Goal: Complete application form

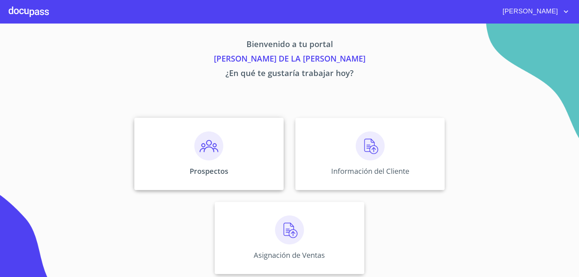
click at [257, 159] on div "Prospectos" at bounding box center [209, 154] width 150 height 72
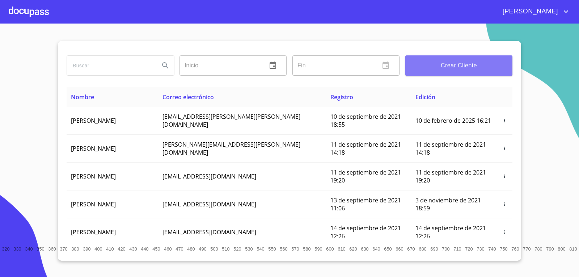
click at [456, 63] on span "Crear Cliente" at bounding box center [459, 65] width 96 height 10
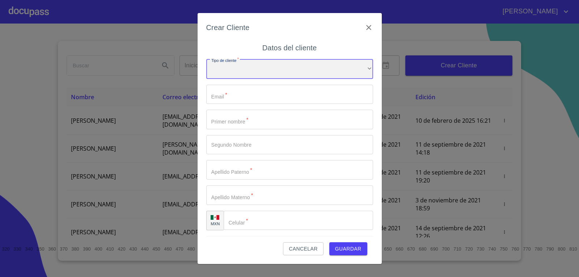
click at [299, 72] on div "​" at bounding box center [289, 69] width 167 height 20
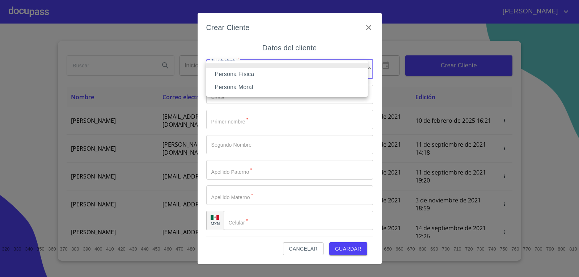
click at [274, 76] on li "Persona Física" at bounding box center [287, 74] width 162 height 13
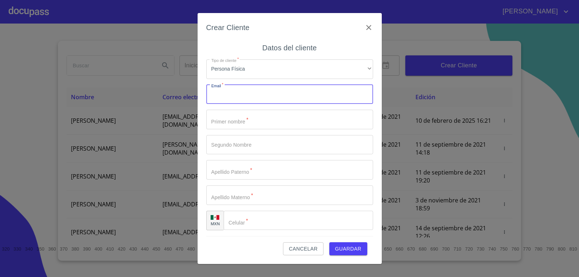
click at [263, 100] on input "Tipo de cliente   *" at bounding box center [289, 95] width 167 height 20
click at [262, 95] on input "Tipo de cliente   *" at bounding box center [289, 95] width 167 height 20
paste input "BALDONERO062010@LIVE.COM.MX"
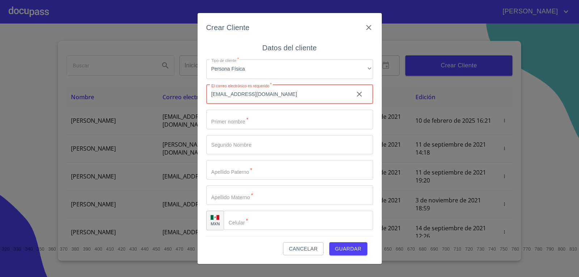
type input "BALDONERO062010@LIVE.COM.MX"
click at [260, 119] on input "Tipo de cliente   *" at bounding box center [289, 120] width 167 height 20
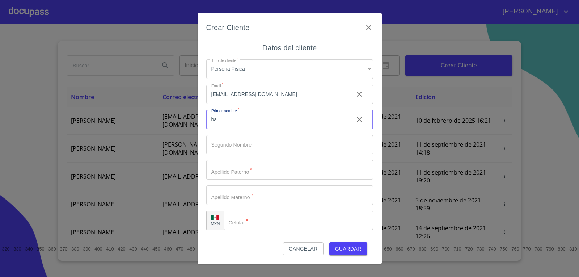
type input "b"
type input "[PERSON_NAME]"
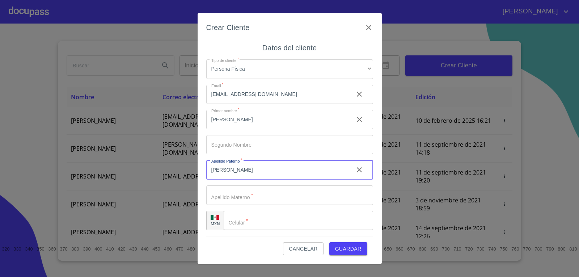
type input "[PERSON_NAME]"
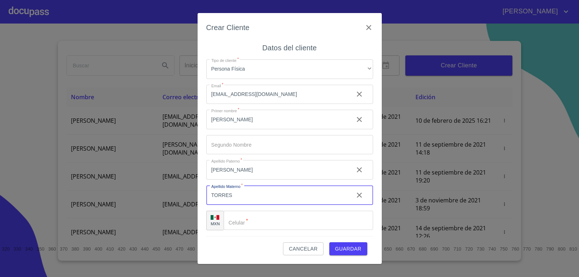
type input "TORRES"
type input "[PHONE_NUMBER]"
click at [347, 252] on span "Guardar" at bounding box center [348, 248] width 26 height 9
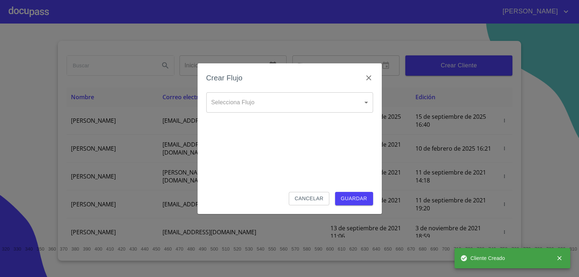
click at [363, 100] on body "DANIEL Inicio ​ Fin ​ Crear Cliente Nombre Correo electrónico Registro Edición …" at bounding box center [289, 138] width 579 height 277
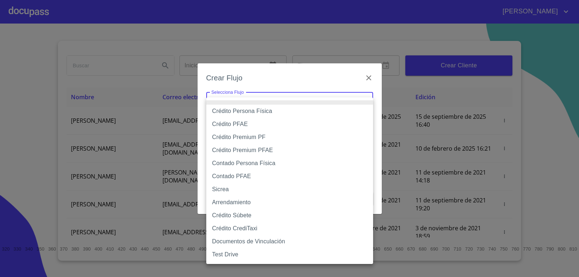
click at [267, 112] on li "Crédito Persona Física" at bounding box center [289, 111] width 167 height 13
type input "6009fb3c7d1714eb8809aa97"
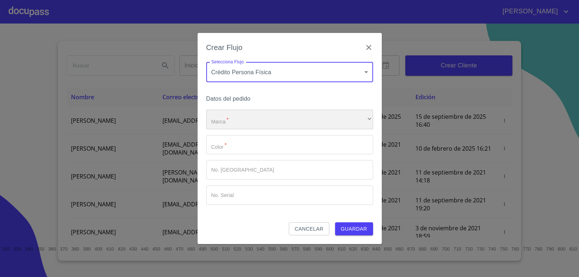
click at [278, 125] on div "​" at bounding box center [289, 120] width 167 height 20
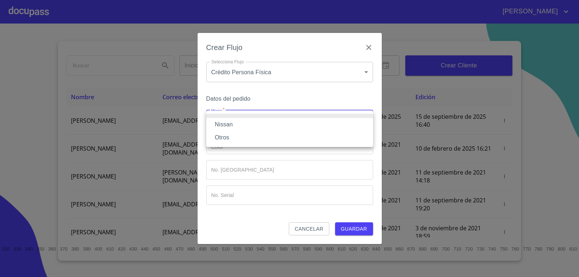
click at [278, 125] on li "Nissan" at bounding box center [289, 124] width 167 height 13
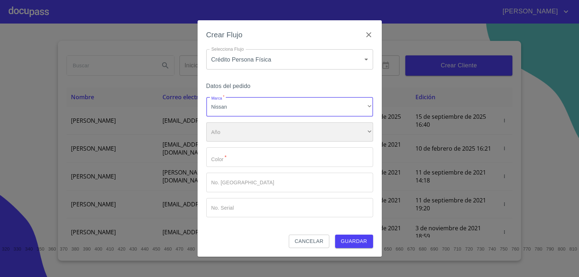
click at [288, 135] on div "​" at bounding box center [289, 132] width 167 height 20
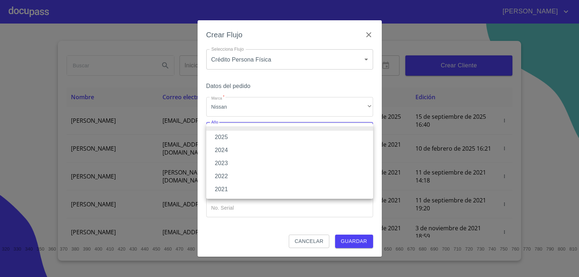
click at [288, 135] on li "2025" at bounding box center [289, 137] width 167 height 13
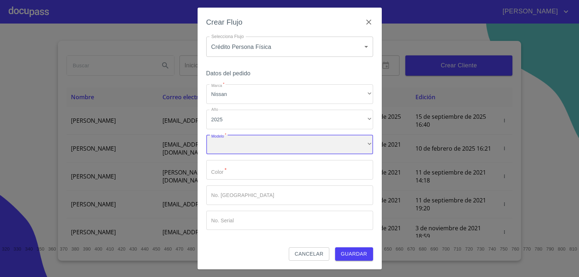
click at [287, 144] on div "​" at bounding box center [289, 145] width 167 height 20
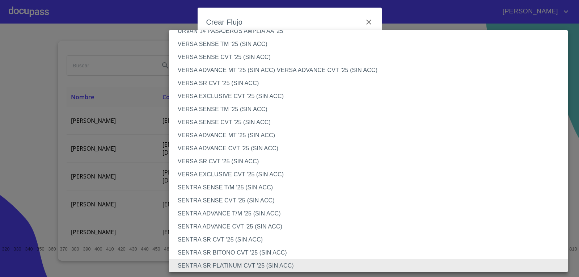
scroll to position [401, 0]
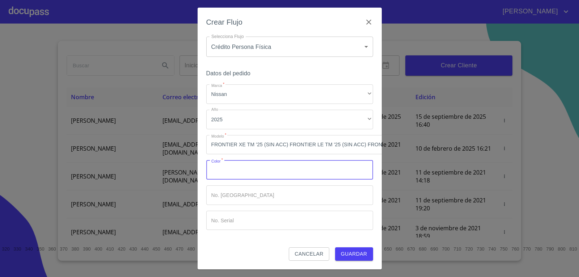
click at [269, 173] on input "Marca   *" at bounding box center [289, 170] width 167 height 20
type input "BLANCO"
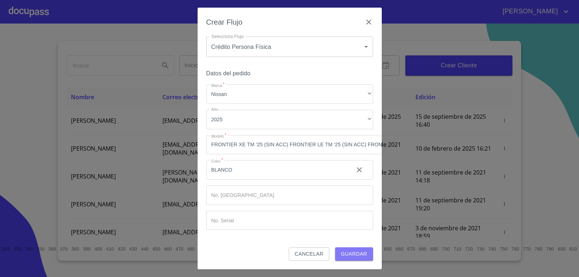
click at [356, 249] on span "Guardar" at bounding box center [354, 253] width 26 height 9
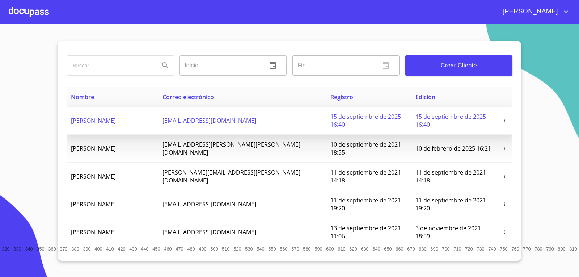
click at [116, 117] on span "[PERSON_NAME]" at bounding box center [93, 121] width 45 height 8
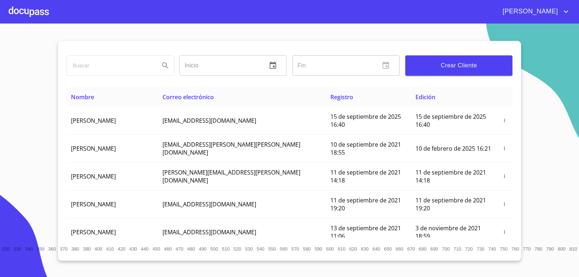
click at [24, 14] on div at bounding box center [29, 11] width 40 height 23
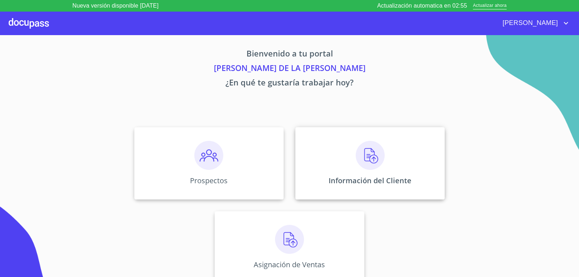
scroll to position [3, 0]
click at [368, 147] on img at bounding box center [370, 154] width 29 height 29
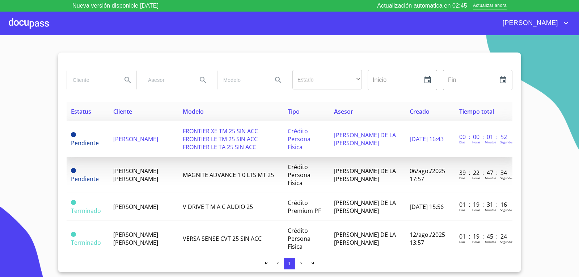
click at [150, 135] on span "[PERSON_NAME]" at bounding box center [135, 139] width 45 height 8
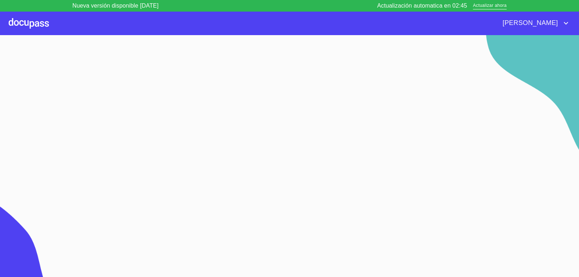
click at [150, 135] on section at bounding box center [289, 161] width 579 height 253
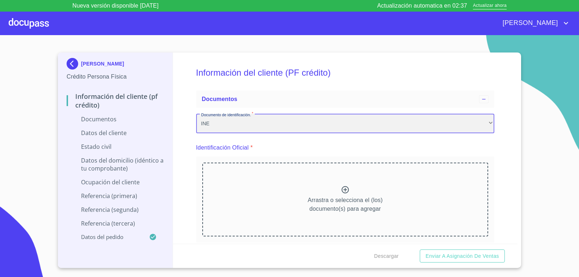
click at [277, 123] on div "INE" at bounding box center [345, 124] width 299 height 20
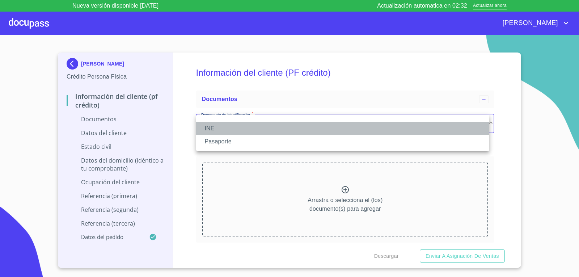
click at [275, 128] on li "INE" at bounding box center [342, 128] width 293 height 13
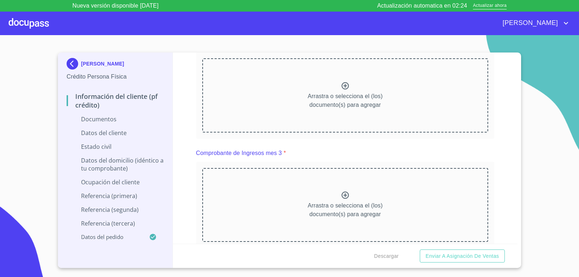
scroll to position [413, 0]
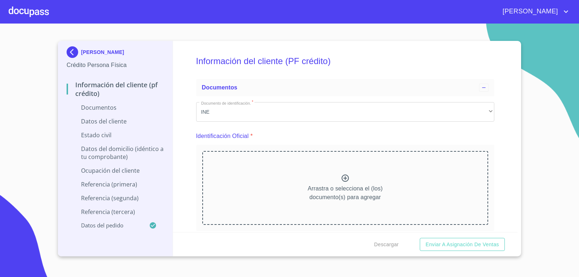
click at [349, 173] on div "Arrastra o selecciona el (los) documento(s) para agregar" at bounding box center [345, 188] width 286 height 74
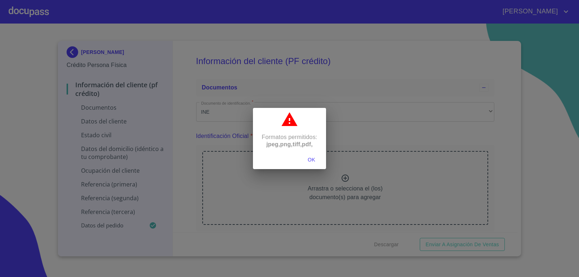
click at [312, 159] on span "OK" at bounding box center [311, 159] width 17 height 9
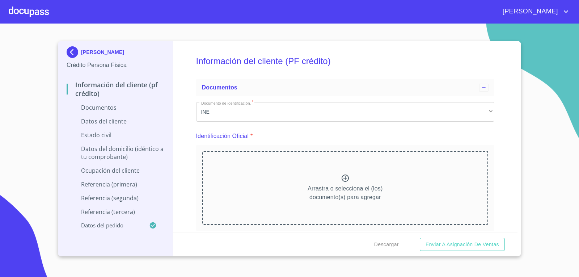
click at [342, 179] on icon at bounding box center [345, 178] width 9 height 9
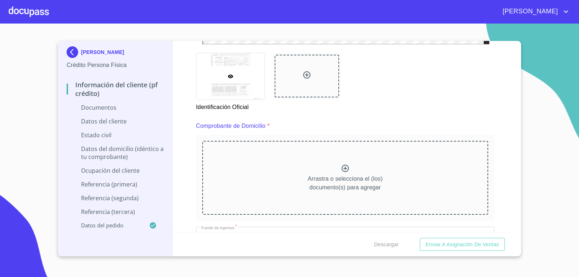
scroll to position [328, 0]
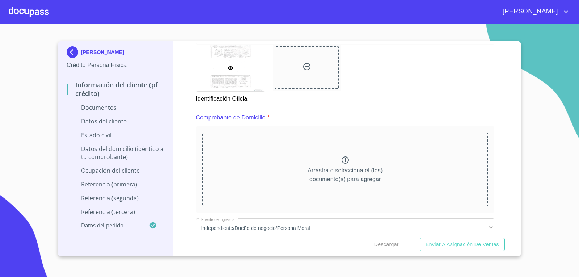
click at [340, 166] on p "Arrastra o selecciona el (los) documento(s) para agregar" at bounding box center [345, 174] width 75 height 17
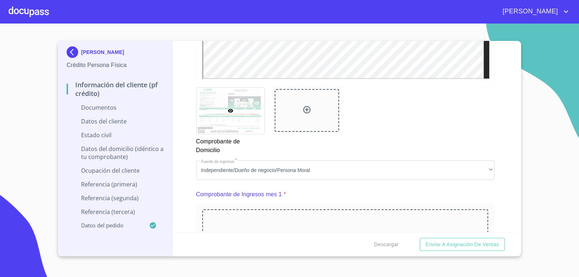
scroll to position [594, 0]
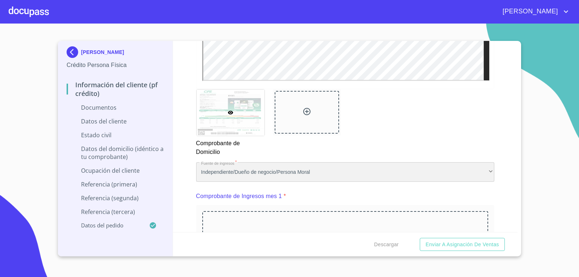
click at [483, 171] on div "Independiente/Dueño de negocio/Persona Moral" at bounding box center [345, 172] width 299 height 20
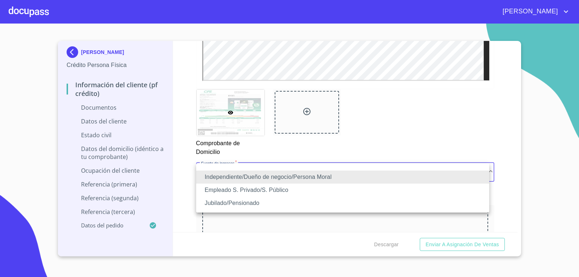
click at [426, 178] on li "Independiente/Dueño de negocio/Persona Moral" at bounding box center [342, 177] width 293 height 13
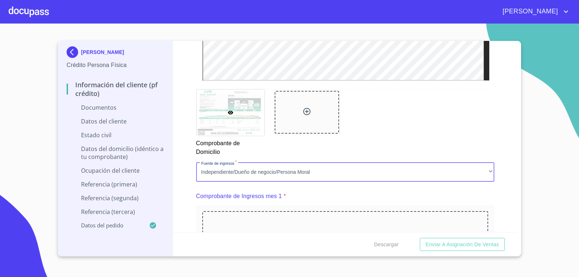
click at [458, 144] on div "Comprobante de Domicilio" at bounding box center [345, 123] width 307 height 76
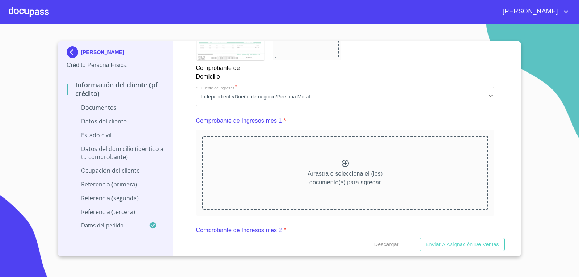
scroll to position [671, 0]
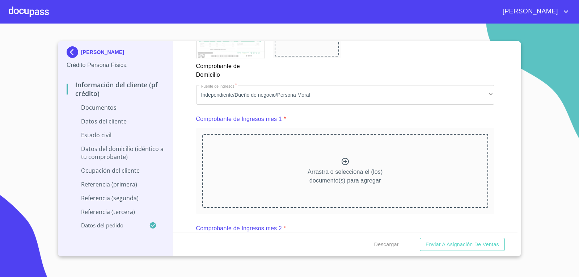
click at [343, 165] on icon at bounding box center [345, 161] width 9 height 9
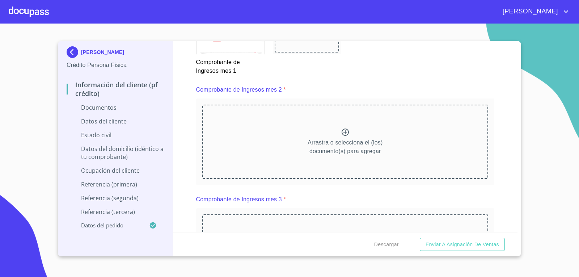
scroll to position [1021, 0]
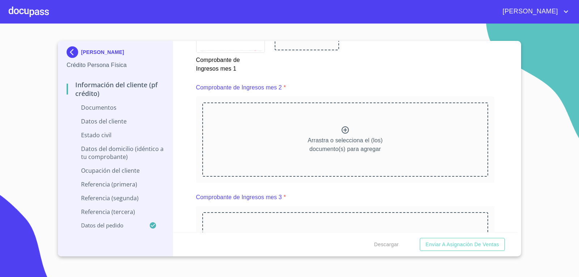
click at [341, 134] on div at bounding box center [345, 131] width 9 height 11
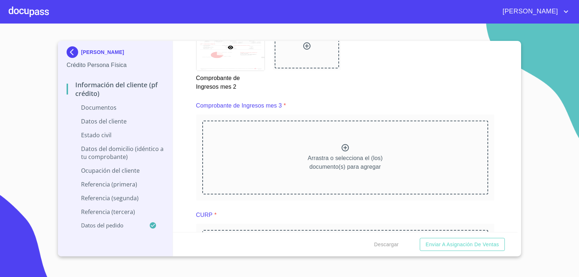
scroll to position [1325, 0]
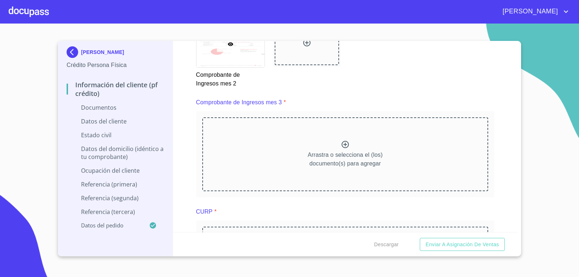
click at [342, 143] on icon at bounding box center [345, 144] width 7 height 7
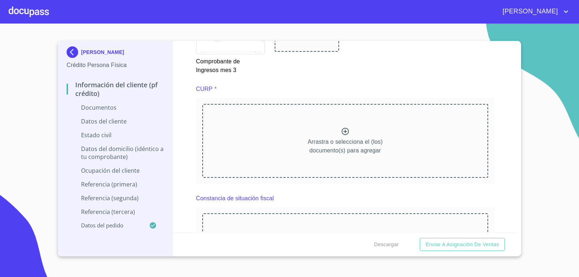
scroll to position [1678, 0]
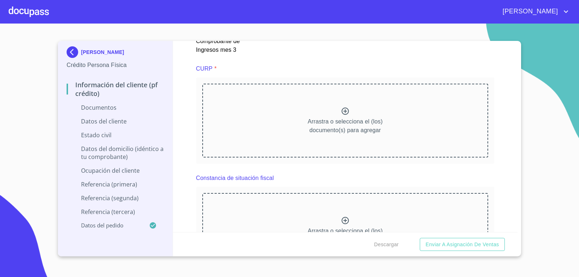
click at [343, 113] on icon at bounding box center [345, 111] width 9 height 9
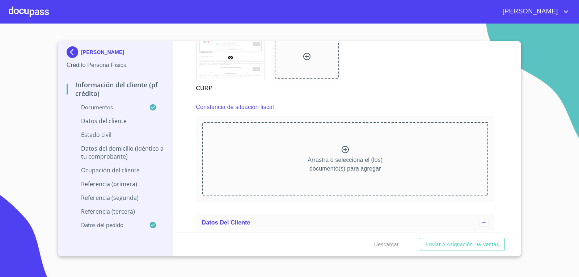
scroll to position [1946, 0]
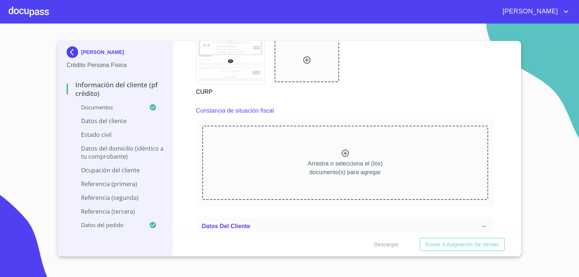
click at [341, 152] on icon at bounding box center [345, 153] width 9 height 9
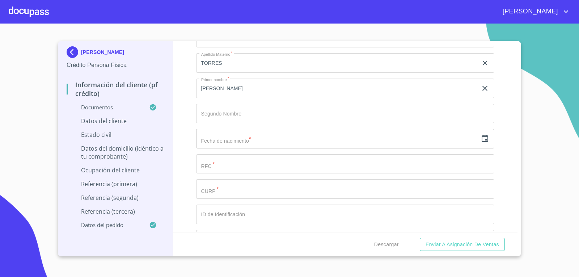
scroll to position [2383, 0]
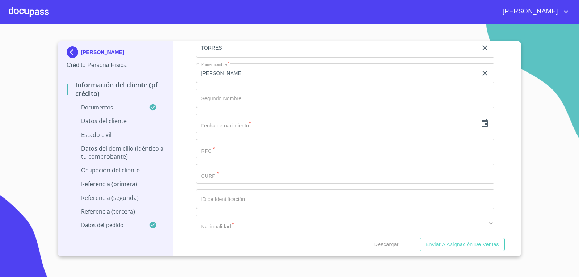
click at [481, 125] on icon "button" at bounding box center [485, 123] width 9 height 9
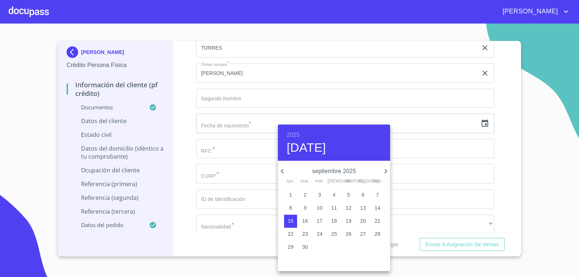
click at [326, 148] on h4 "[DATE]" at bounding box center [306, 147] width 39 height 15
click at [294, 135] on h6 "2025" at bounding box center [293, 135] width 13 height 10
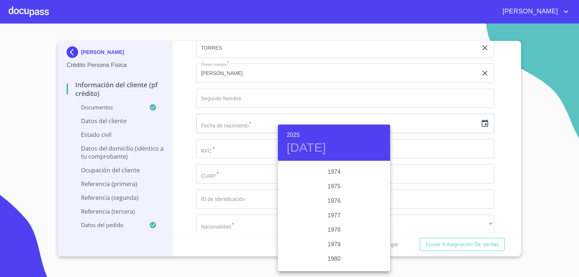
scroll to position [705, 0]
click at [330, 175] on div "1974" at bounding box center [334, 174] width 112 height 14
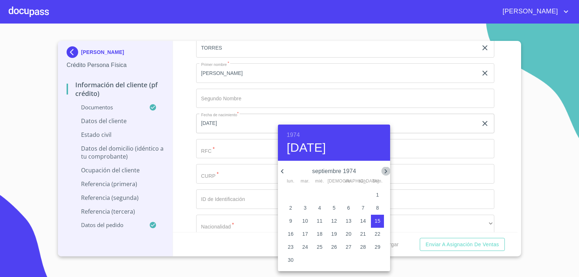
click at [384, 170] on icon "button" at bounding box center [386, 171] width 9 height 9
click at [377, 193] on p "6" at bounding box center [377, 194] width 3 height 7
type input "[DATE]"
click at [428, 150] on div at bounding box center [289, 138] width 579 height 277
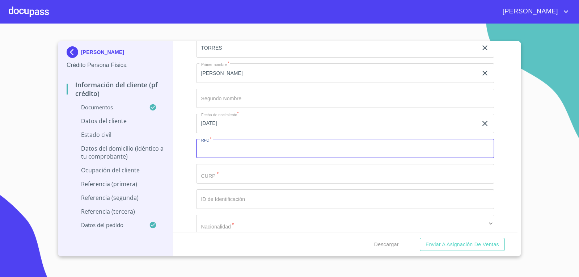
click at [355, 150] on input "Documento de identificación.   *" at bounding box center [345, 149] width 299 height 20
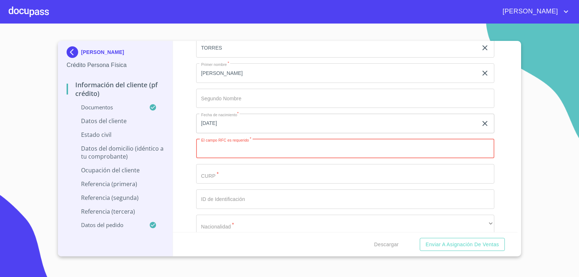
paste input "ZETB741006"
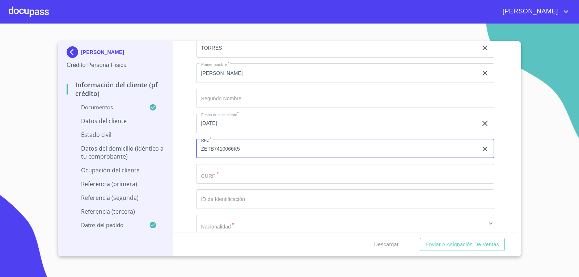
type input "ZETB7410066K5"
click at [289, 174] on input "Documento de identificación.   *" at bounding box center [345, 174] width 299 height 20
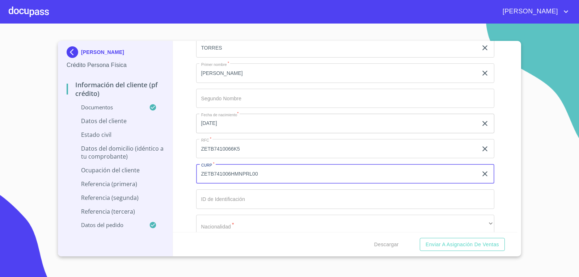
type input "ZETB741006HMNPRL00"
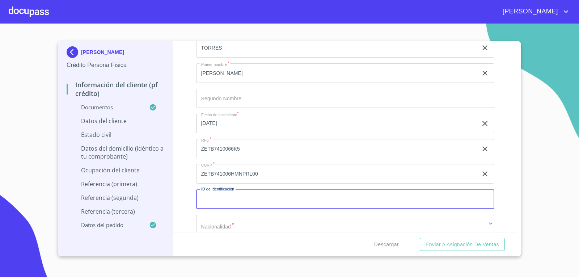
click at [274, 200] on input "Documento de identificación.   *" at bounding box center [345, 199] width 299 height 20
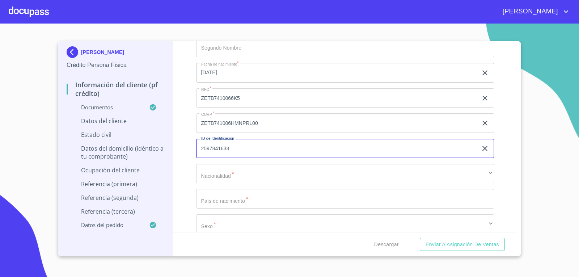
scroll to position [2467, 0]
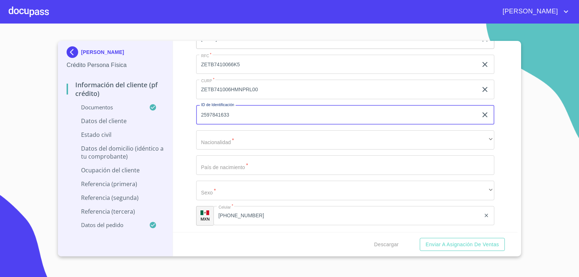
type input "2597841633"
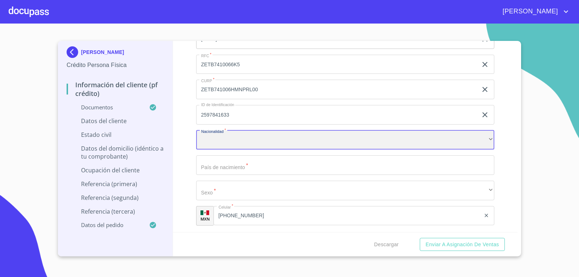
click at [280, 141] on div "​" at bounding box center [345, 140] width 299 height 20
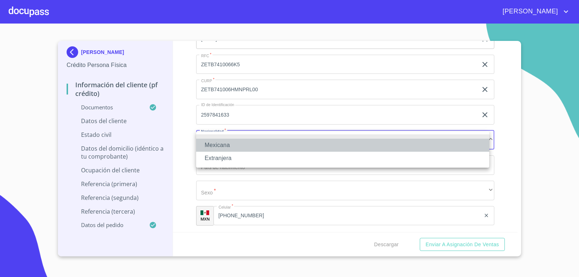
click at [272, 146] on li "Mexicana" at bounding box center [342, 145] width 293 height 13
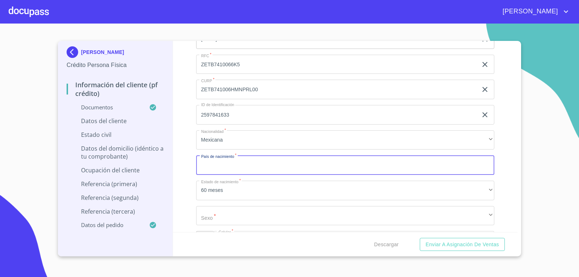
click at [262, 168] on input "Documento de identificación.   *" at bounding box center [345, 165] width 299 height 20
type input "[GEOGRAPHIC_DATA]"
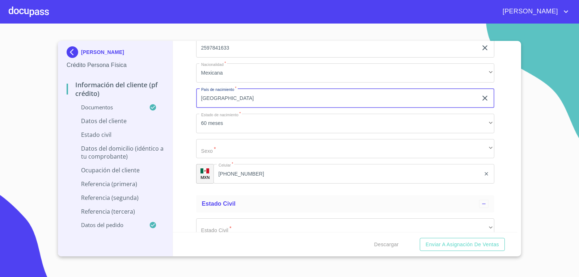
scroll to position [2535, 0]
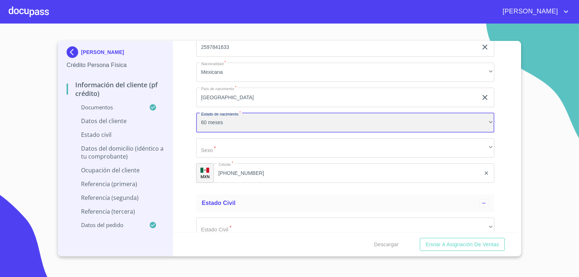
drag, startPoint x: 295, startPoint y: 118, endPoint x: 484, endPoint y: 122, distance: 189.4
click at [484, 122] on div "60 meses" at bounding box center [345, 123] width 299 height 20
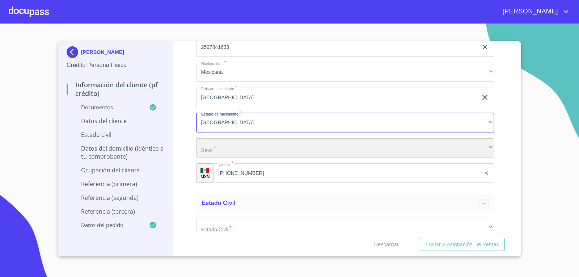
click at [404, 150] on div "​" at bounding box center [345, 148] width 299 height 20
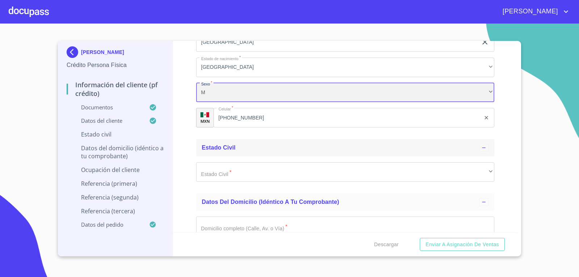
scroll to position [2600, 0]
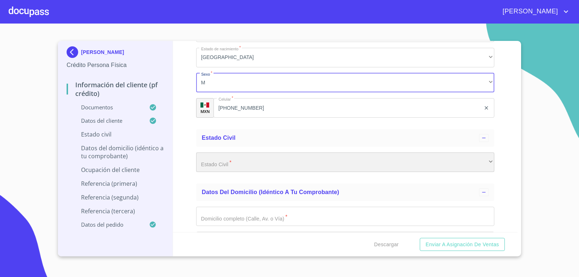
click at [335, 162] on div "​" at bounding box center [345, 162] width 299 height 20
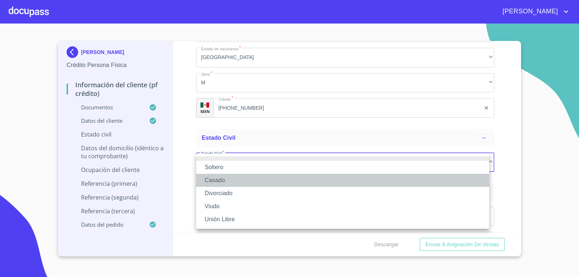
click at [264, 183] on li "Casado" at bounding box center [342, 180] width 293 height 13
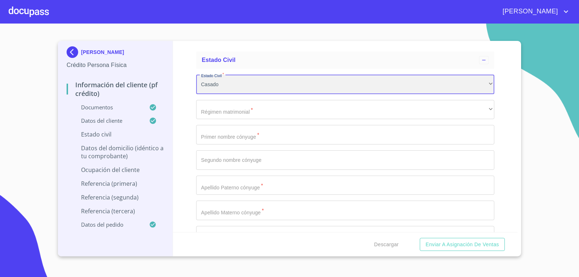
scroll to position [2677, 0]
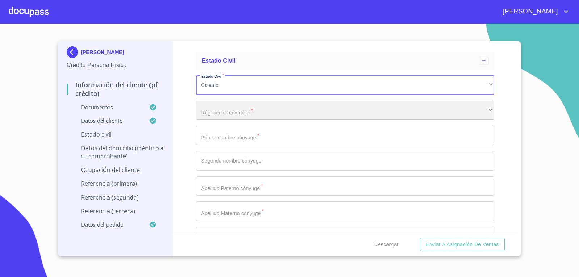
click at [283, 117] on div "​" at bounding box center [345, 111] width 299 height 20
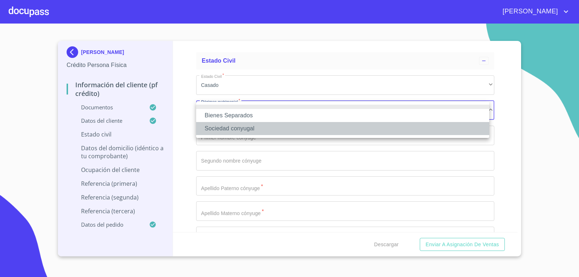
click at [262, 127] on li "Sociedad conyugal" at bounding box center [342, 128] width 293 height 13
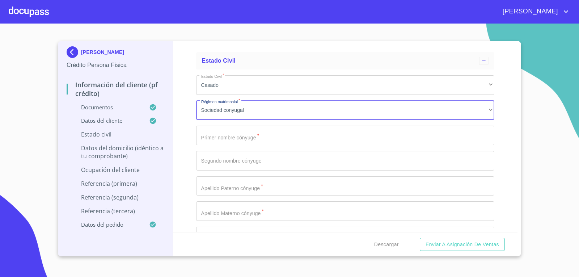
click at [283, 136] on input "Documento de identificación.   *" at bounding box center [345, 136] width 299 height 20
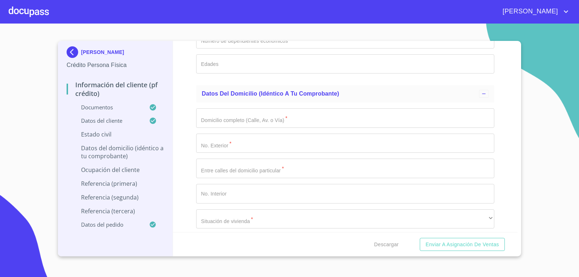
scroll to position [2829, 0]
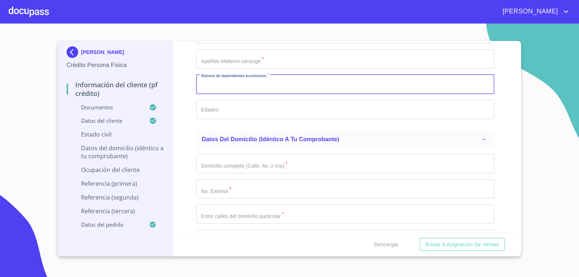
click at [254, 88] on input "Documento de identificación.   *" at bounding box center [345, 85] width 299 height 20
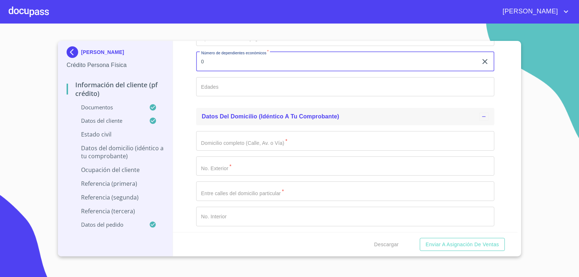
scroll to position [2882, 0]
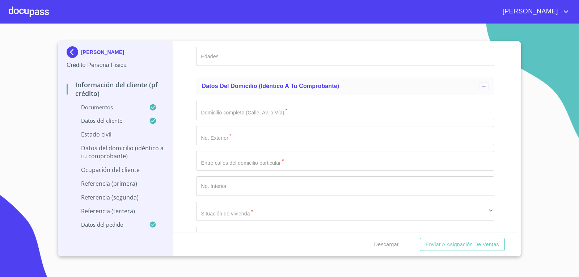
type input "0"
click at [269, 115] on input "Documento de identificación.   *" at bounding box center [345, 111] width 299 height 20
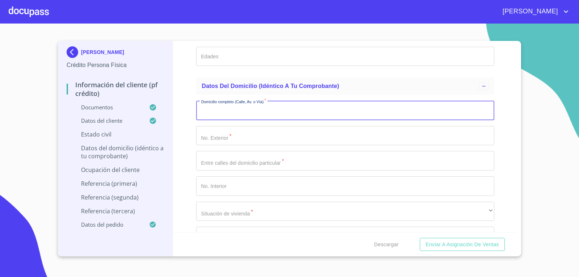
type input "a"
type input "AV [PERSON_NAME]"
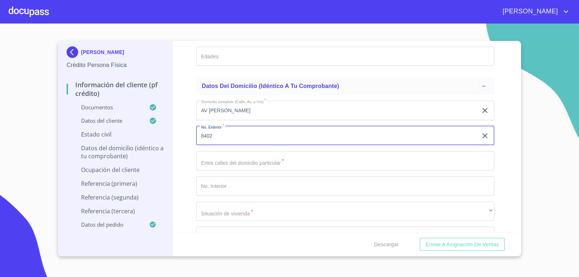
type input "8402"
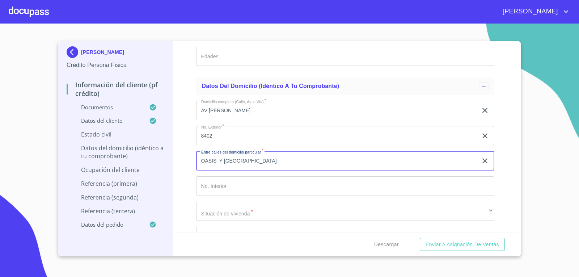
type input "OASIS Y [GEOGRAPHIC_DATA]"
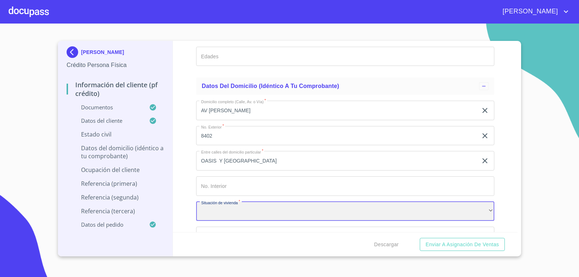
click at [276, 216] on div "​" at bounding box center [345, 212] width 299 height 20
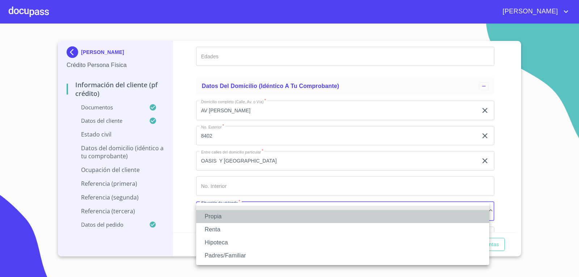
click at [276, 216] on li "Propia" at bounding box center [342, 216] width 293 height 13
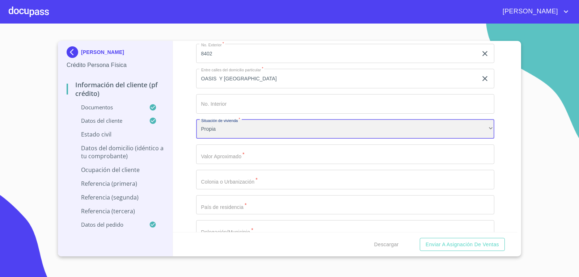
scroll to position [2981, 0]
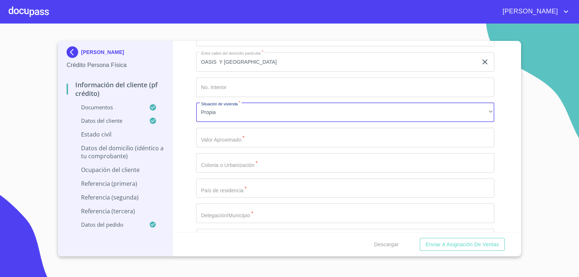
click at [273, 139] on input "Documento de identificación.   *" at bounding box center [345, 138] width 299 height 20
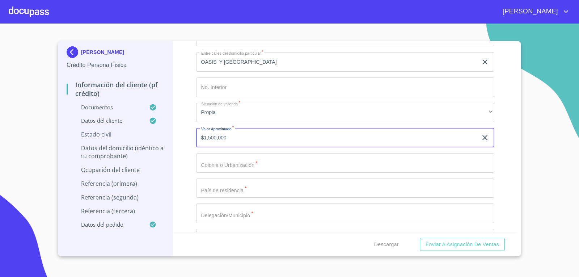
type input "$1,500,000"
click at [420, 238] on button "Enviar a Asignación de Ventas" at bounding box center [462, 244] width 85 height 13
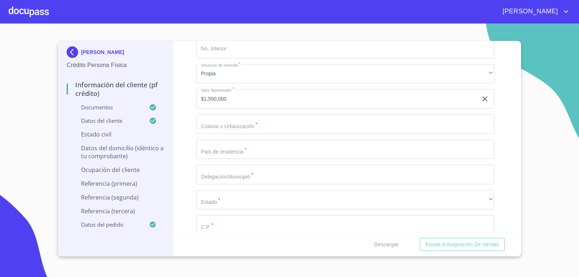
scroll to position [3020, 0]
click at [273, 126] on input "Documento de identificación.   *" at bounding box center [345, 124] width 299 height 20
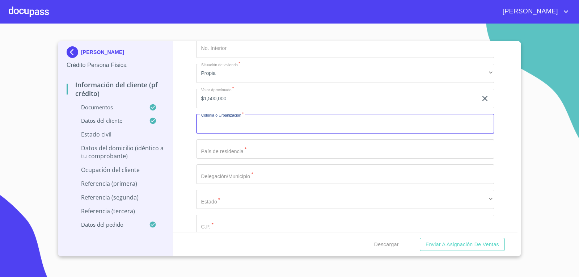
type input "C"
type input "RINC [GEOGRAPHIC_DATA]"
click at [263, 152] on input "Documento de identificación.   *" at bounding box center [345, 149] width 299 height 20
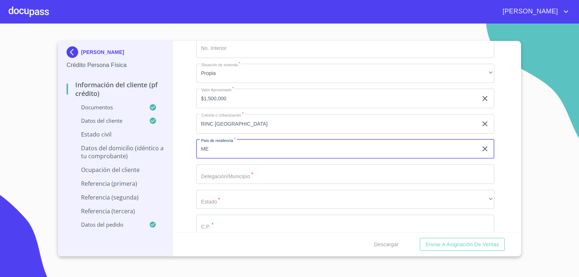
type input "[GEOGRAPHIC_DATA]"
click at [252, 181] on input "Documento de identificación.   *" at bounding box center [345, 174] width 299 height 20
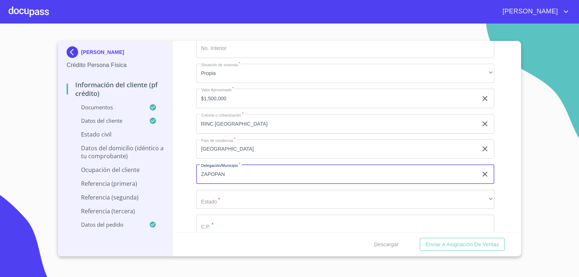
type input "ZAPOPAN"
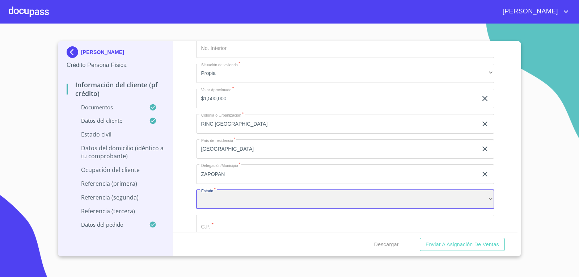
click at [258, 199] on div "​" at bounding box center [345, 200] width 299 height 20
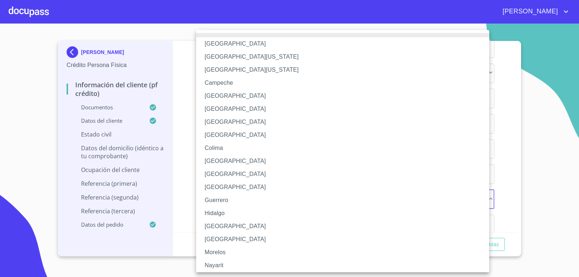
click at [244, 230] on li "[GEOGRAPHIC_DATA]" at bounding box center [345, 226] width 299 height 13
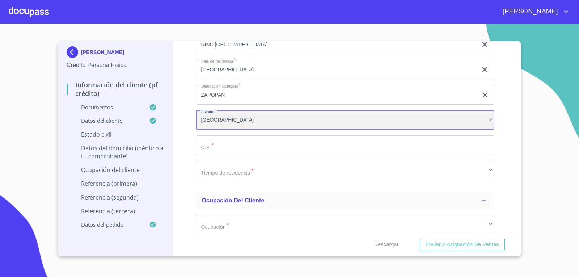
scroll to position [3100, 0]
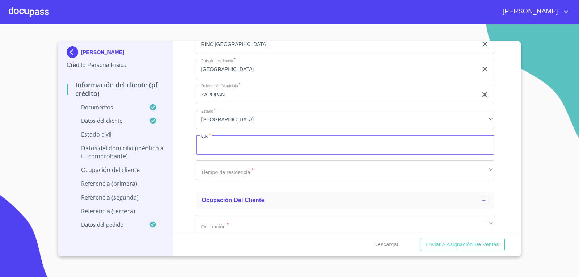
click at [260, 139] on input "Documento de identificación.   *" at bounding box center [345, 145] width 299 height 20
type input "45130"
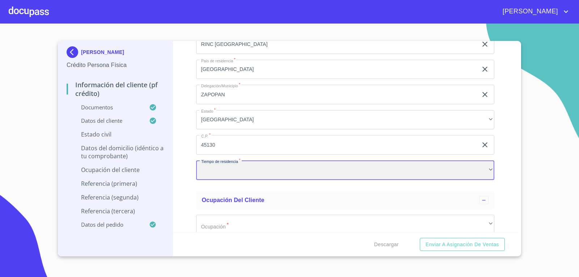
click at [255, 173] on div "​" at bounding box center [345, 170] width 299 height 20
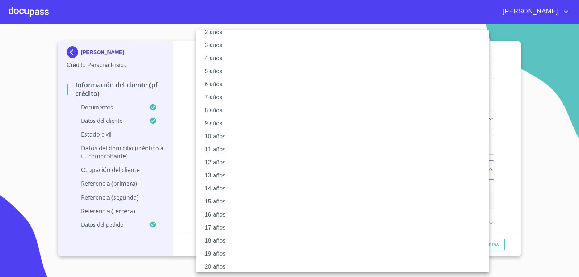
scroll to position [42, 0]
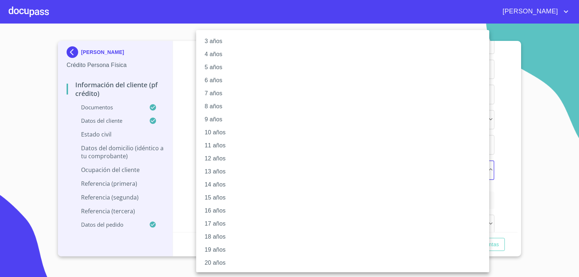
click at [232, 258] on li "20 años" at bounding box center [345, 262] width 299 height 13
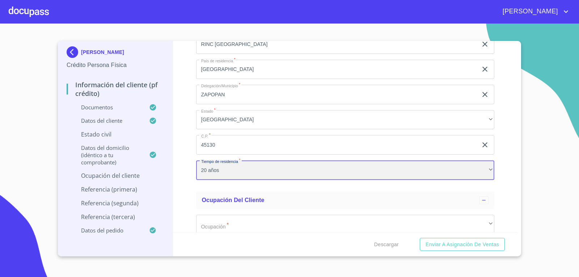
scroll to position [41, 0]
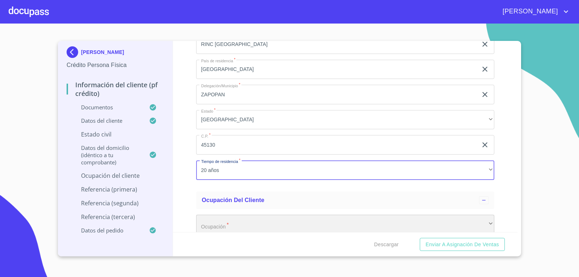
click at [257, 220] on div "​" at bounding box center [345, 225] width 299 height 20
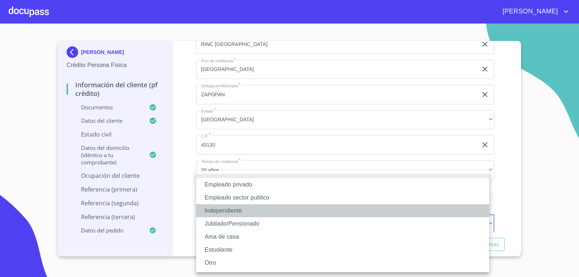
click at [253, 210] on li "Independiente" at bounding box center [342, 210] width 293 height 13
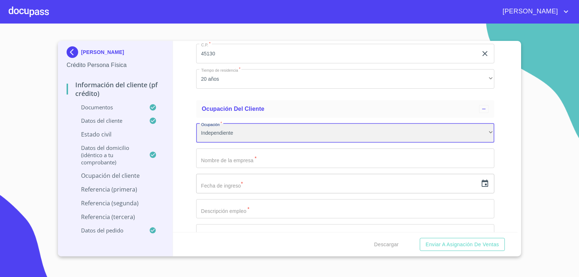
scroll to position [3204, 0]
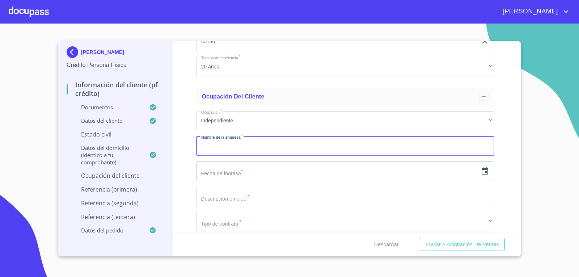
click at [305, 147] on input "Documento de identificación.   *" at bounding box center [345, 146] width 299 height 20
type input "POLLERIA"
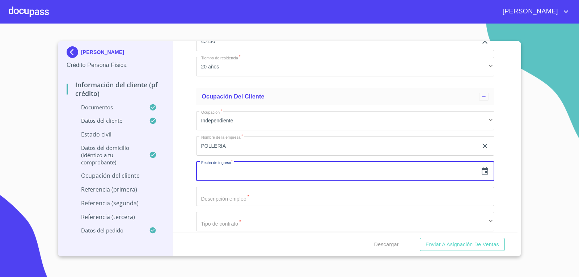
click at [295, 173] on input "text" at bounding box center [337, 172] width 282 height 20
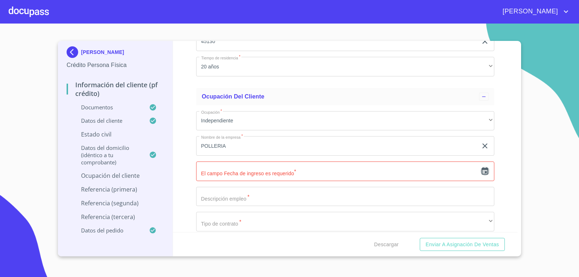
click at [481, 173] on icon "button" at bounding box center [485, 171] width 9 height 9
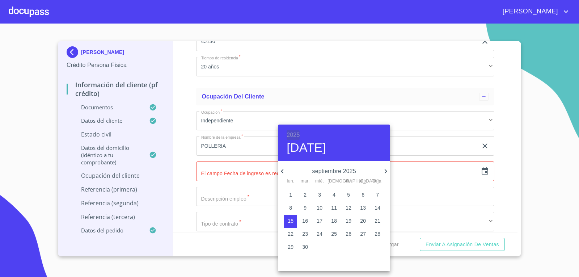
click at [294, 135] on h6 "2025" at bounding box center [293, 135] width 13 height 10
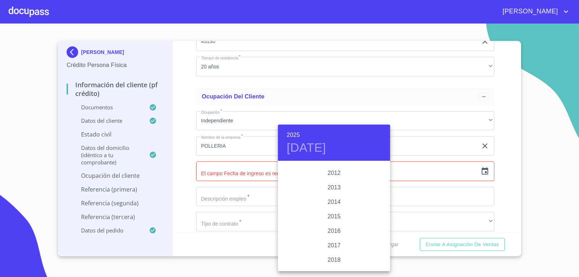
scroll to position [1253, 0]
click at [337, 176] on div "2012" at bounding box center [334, 176] width 112 height 14
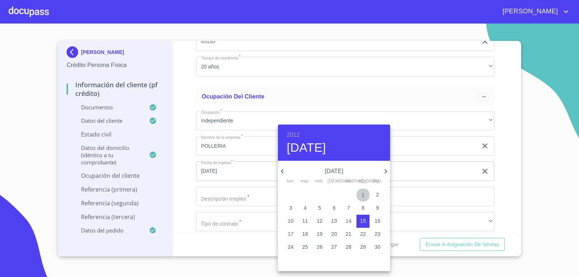
click at [364, 193] on p "1" at bounding box center [363, 194] width 3 height 7
click at [283, 170] on icon "button" at bounding box center [282, 171] width 3 height 4
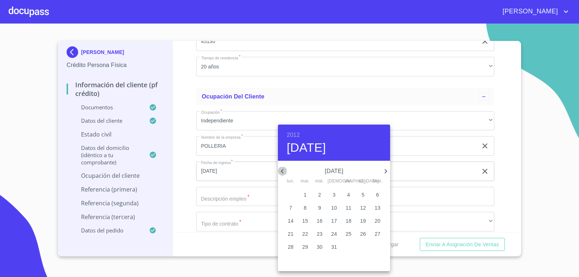
click at [283, 170] on icon "button" at bounding box center [282, 171] width 3 height 4
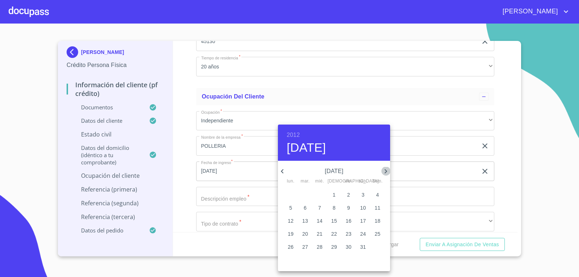
click at [385, 170] on icon "button" at bounding box center [386, 171] width 9 height 9
click at [378, 196] on p "1" at bounding box center [377, 194] width 3 height 7
type input "[DATE]"
click at [440, 197] on div at bounding box center [289, 138] width 579 height 277
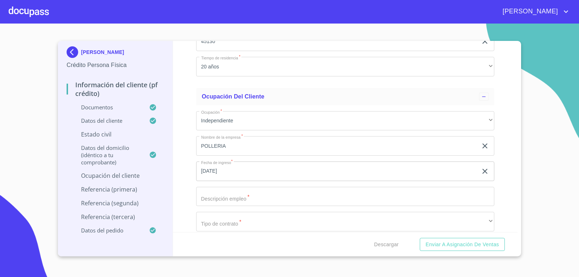
click at [355, 196] on input "Documento de identificación.   *" at bounding box center [345, 197] width 299 height 20
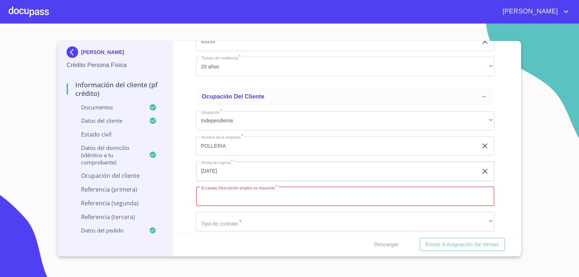
click at [395, 194] on input "Documento de identificación.   *" at bounding box center [345, 197] width 299 height 20
type input "P"
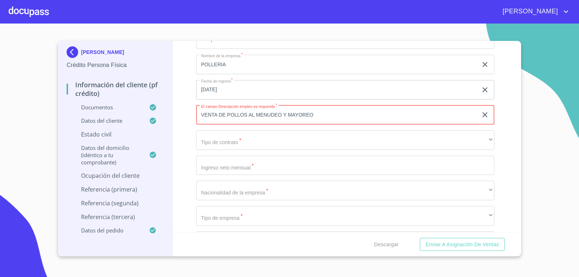
scroll to position [3300, 0]
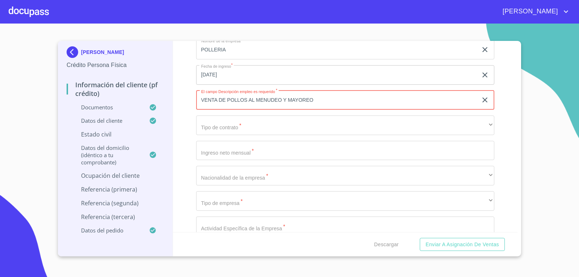
type input "VENTA DE POLLOS AL MENUDEO Y MAYOREO"
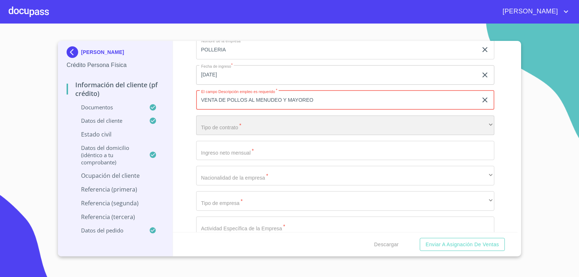
click at [359, 127] on div "​" at bounding box center [345, 126] width 299 height 20
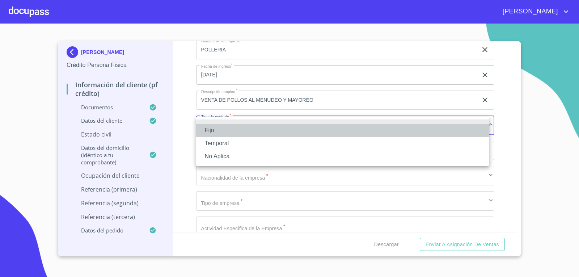
click at [222, 129] on li "Fijo" at bounding box center [342, 130] width 293 height 13
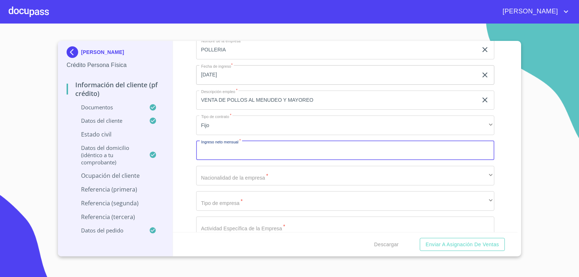
click at [247, 152] on input "Documento de identificación.   *" at bounding box center [345, 151] width 299 height 20
type input "28000"
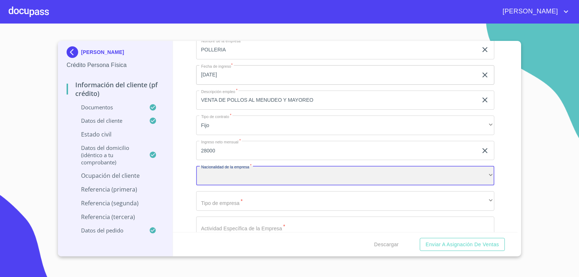
click at [249, 181] on div "​" at bounding box center [345, 176] width 299 height 20
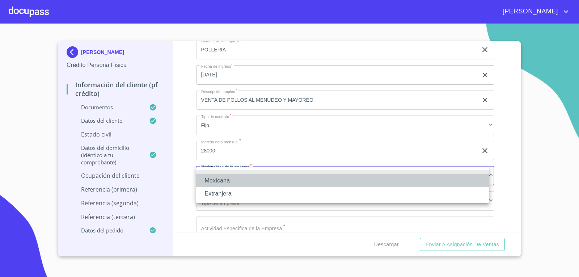
click at [249, 181] on li "Mexicana" at bounding box center [342, 180] width 293 height 13
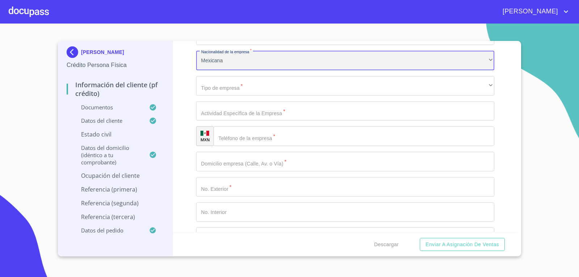
scroll to position [3418, 0]
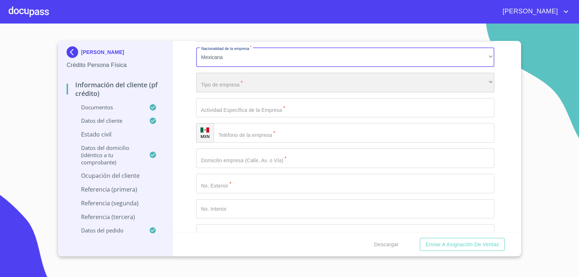
click at [260, 80] on div "​" at bounding box center [345, 83] width 299 height 20
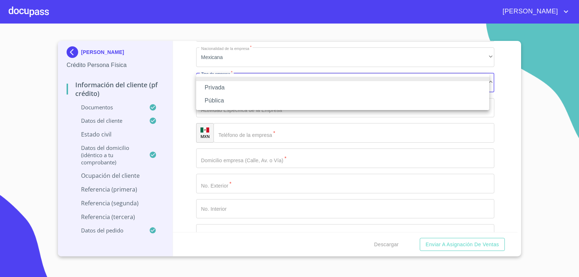
click at [252, 91] on li "Privada" at bounding box center [342, 87] width 293 height 13
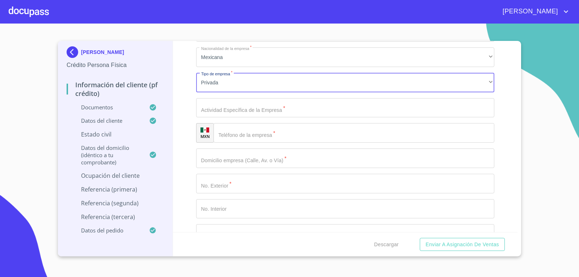
click at [269, 115] on input "Documento de identificación.   *" at bounding box center [345, 108] width 299 height 20
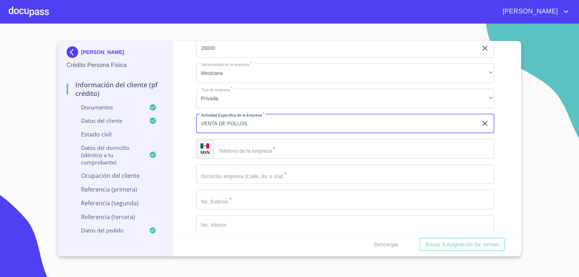
scroll to position [3411, 0]
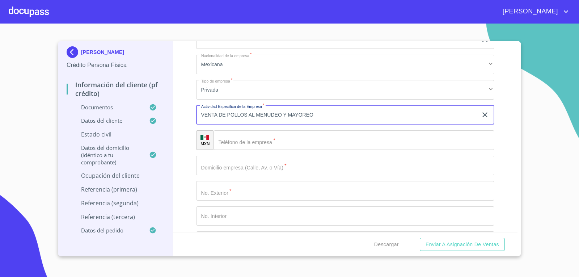
type input "VENTA DE POLLOS AL MENUDEO Y MAYOREO"
click at [284, 143] on input "Documento de identificación.   *" at bounding box center [354, 140] width 281 height 20
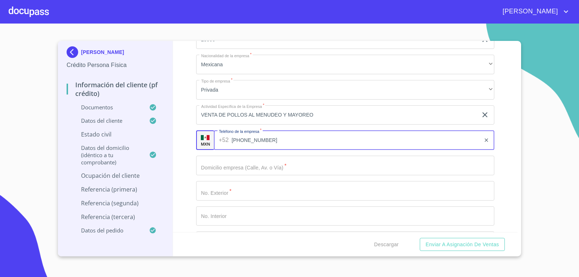
type input "[PHONE_NUMBER]"
click at [288, 169] on input "Documento de identificación.   *" at bounding box center [345, 166] width 299 height 20
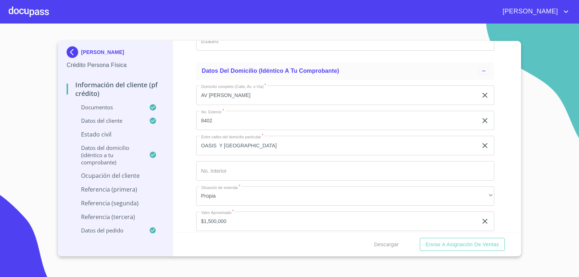
scroll to position [2897, 0]
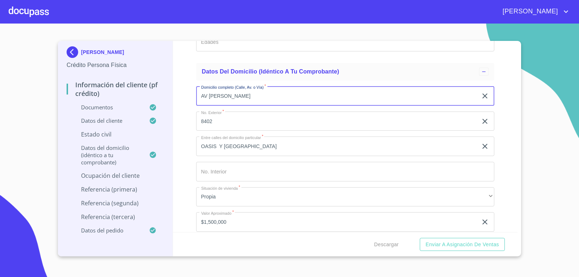
drag, startPoint x: 240, startPoint y: 96, endPoint x: 202, endPoint y: 97, distance: 38.4
click at [202, 97] on input "AV [PERSON_NAME]" at bounding box center [337, 96] width 282 height 20
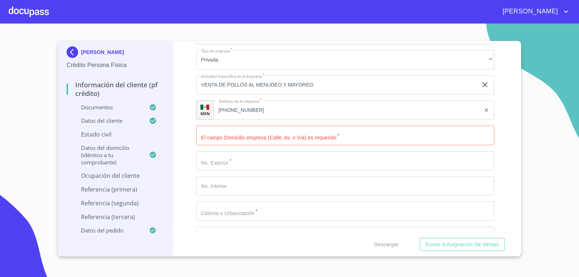
scroll to position [3443, 0]
click at [323, 135] on input "Documento de identificación.   *" at bounding box center [345, 134] width 299 height 20
paste input "AV [PERSON_NAME]"
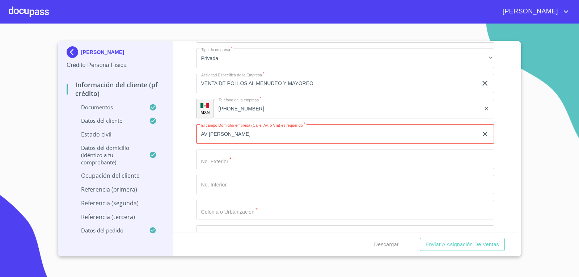
type input "AV [PERSON_NAME]"
click at [310, 162] on input "Documento de identificación.   *" at bounding box center [345, 160] width 299 height 20
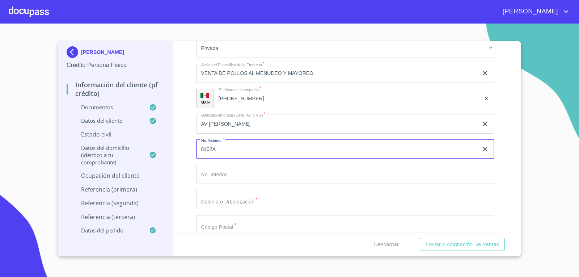
scroll to position [3466, 0]
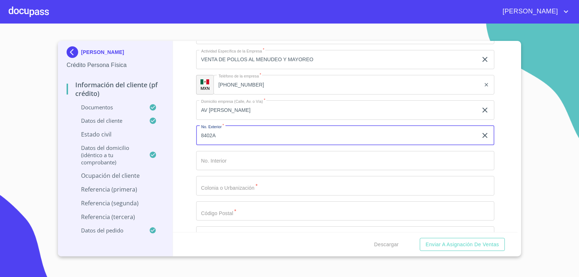
type input "8402A"
click at [278, 189] on input "Documento de identificación.   *" at bounding box center [345, 186] width 299 height 20
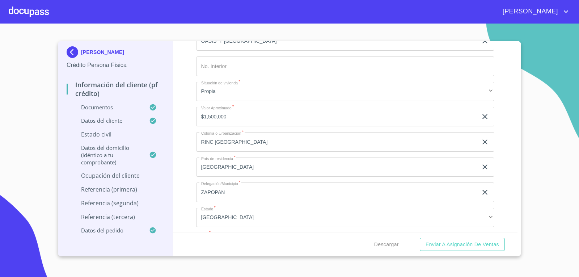
scroll to position [2998, 0]
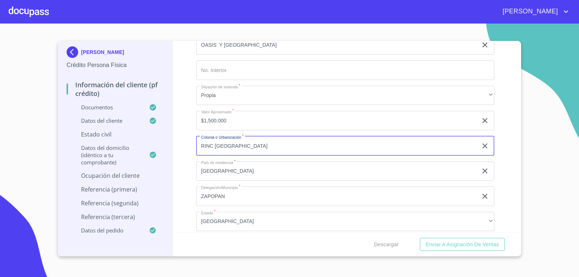
drag, startPoint x: 246, startPoint y: 147, endPoint x: 201, endPoint y: 144, distance: 44.3
click at [201, 144] on input "RINC [GEOGRAPHIC_DATA]" at bounding box center [337, 146] width 282 height 20
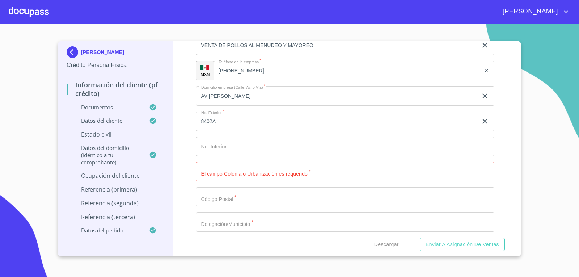
scroll to position [3481, 0]
click at [259, 173] on input "Documento de identificación.   *" at bounding box center [345, 172] width 299 height 20
paste input "RINC [GEOGRAPHIC_DATA]"
click at [259, 173] on input "RINC [GEOGRAPHIC_DATA]" at bounding box center [337, 172] width 282 height 20
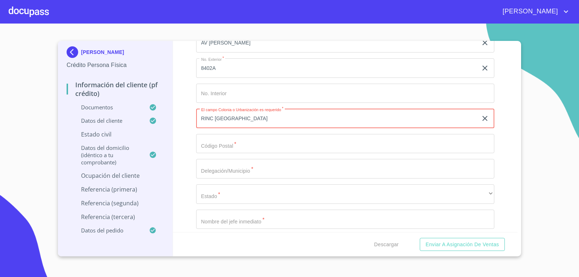
scroll to position [3534, 0]
type input "RINC [GEOGRAPHIC_DATA]"
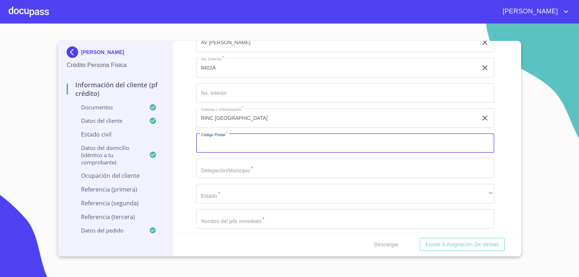
click at [262, 146] on input "Documento de identificación.   *" at bounding box center [345, 144] width 299 height 20
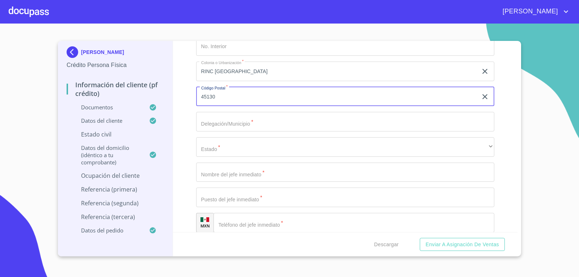
scroll to position [3582, 0]
type input "45130"
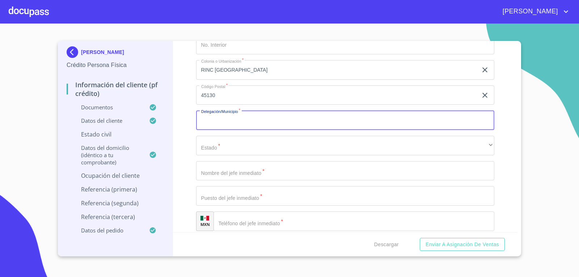
click at [265, 127] on input "Documento de identificación.   *" at bounding box center [345, 120] width 299 height 20
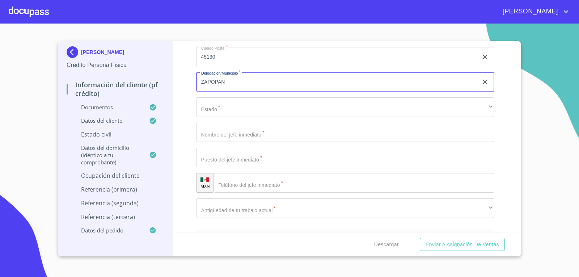
scroll to position [3621, 0]
type input "ZAPOPAN"
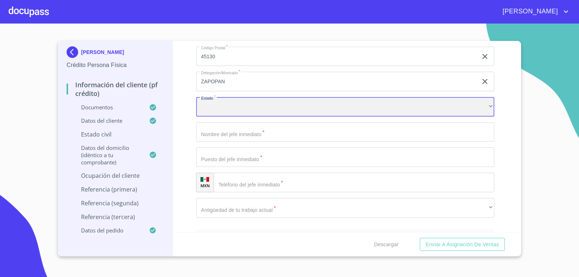
click at [274, 109] on div "​" at bounding box center [345, 107] width 299 height 20
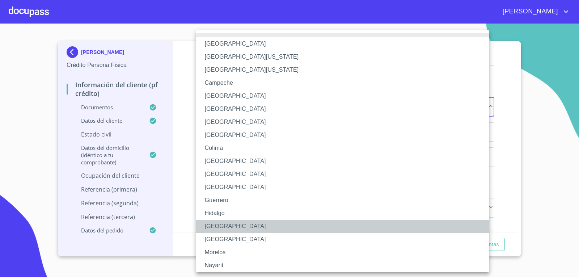
click at [227, 225] on li "[GEOGRAPHIC_DATA]" at bounding box center [345, 226] width 299 height 13
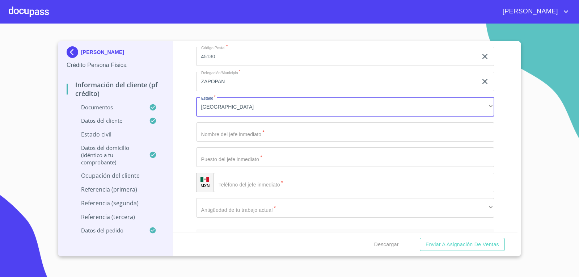
click at [286, 135] on input "Documento de identificación.   *" at bounding box center [345, 132] width 299 height 20
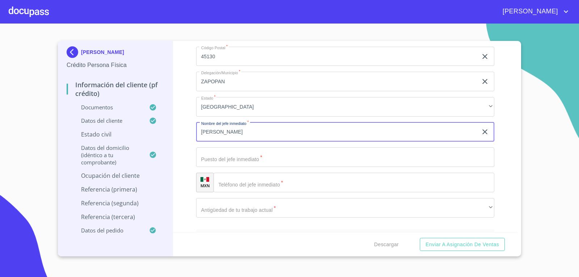
type input "[PERSON_NAME]"
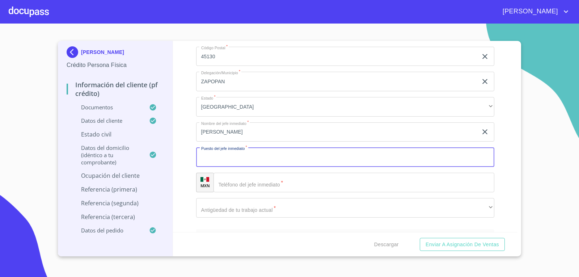
click at [283, 158] on input "Documento de identificación.   *" at bounding box center [345, 157] width 299 height 20
type input "DUEÑO"
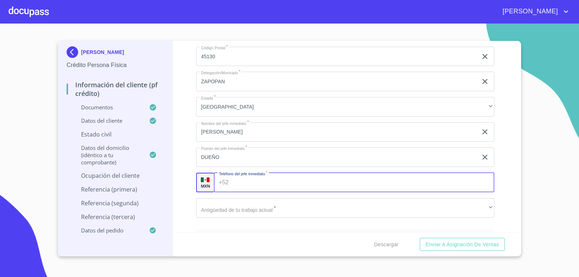
click at [278, 180] on input "Documento de identificación.   *" at bounding box center [363, 183] width 263 height 20
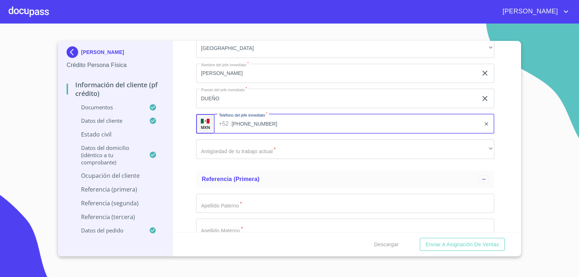
scroll to position [3684, 0]
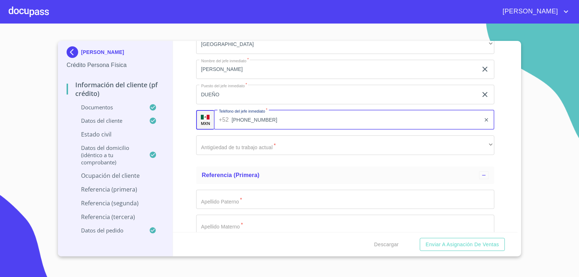
type input "[PHONE_NUMBER]"
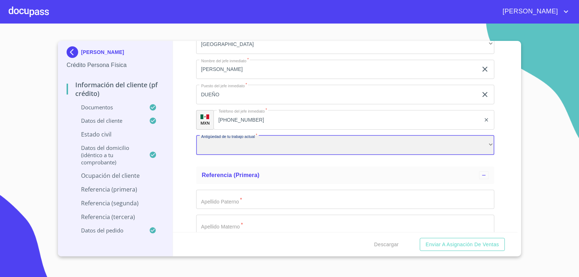
click at [292, 146] on div "​" at bounding box center [345, 145] width 299 height 20
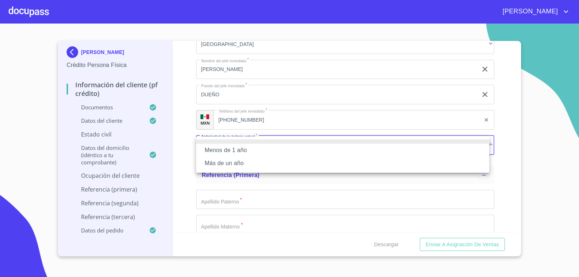
click at [285, 163] on li "Más de un año" at bounding box center [342, 163] width 293 height 13
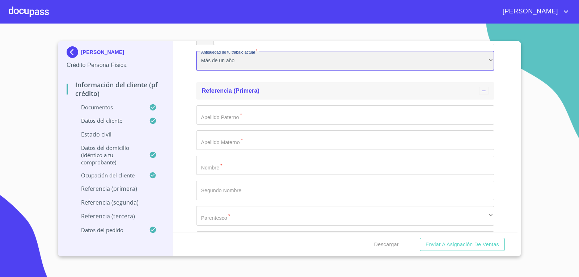
scroll to position [3768, 0]
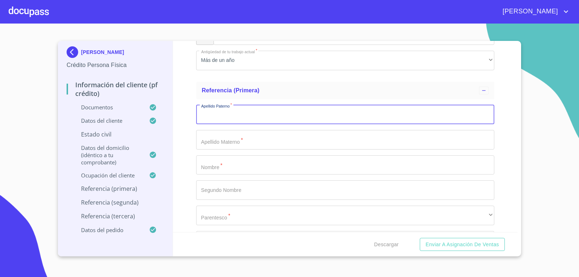
click at [327, 116] on input "Documento de identificación.   *" at bounding box center [345, 115] width 299 height 20
type input "[PERSON_NAME]"
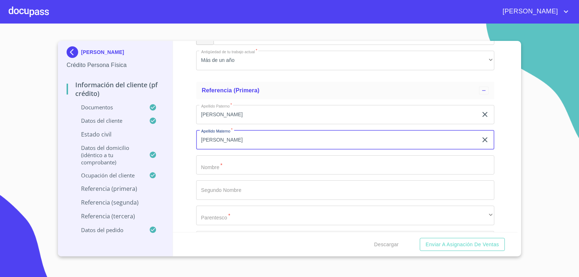
type input "[PERSON_NAME]"
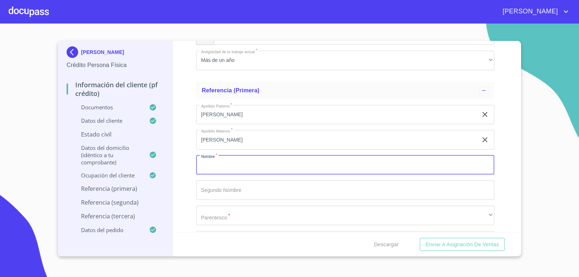
click at [301, 166] on input "Documento de identificación.   *" at bounding box center [345, 165] width 299 height 20
drag, startPoint x: 238, startPoint y: 164, endPoint x: 219, endPoint y: 176, distance: 23.0
click at [219, 176] on div "Apellido Paterno   * [PERSON_NAME] ​ Apellido Materno   * [PERSON_NAME] ​ Nombr…" at bounding box center [345, 190] width 299 height 183
paste input "[PERSON_NAME]"
type input "[PERSON_NAME]"
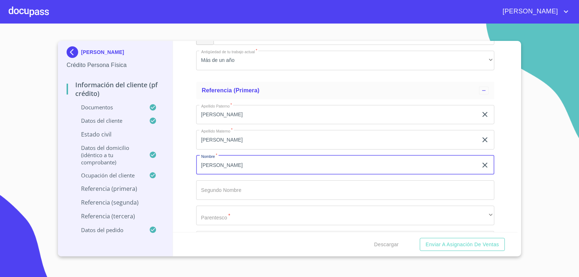
click at [229, 189] on input "Documento de identificación.   *" at bounding box center [345, 190] width 299 height 20
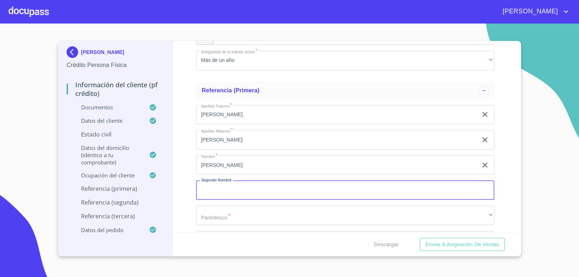
paste input "[PERSON_NAME]"
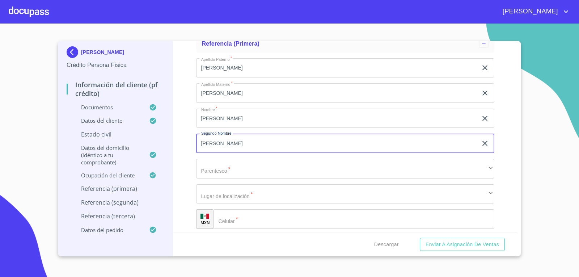
scroll to position [3817, 0]
type input "[PERSON_NAME]"
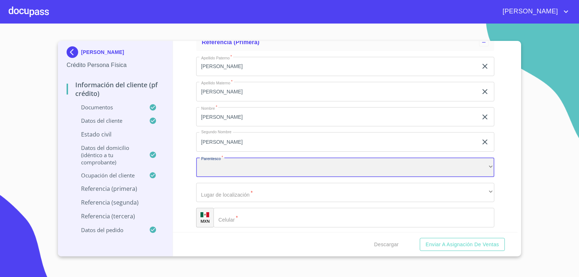
click at [264, 167] on div "​" at bounding box center [345, 168] width 299 height 20
click at [264, 167] on div "HERMANO" at bounding box center [345, 168] width 299 height 20
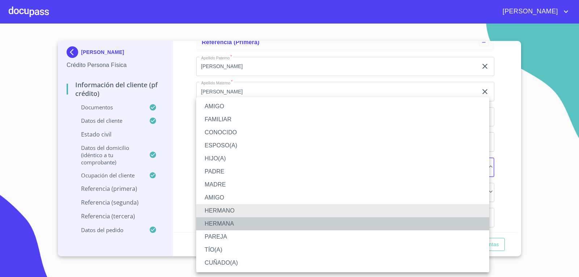
click at [238, 224] on li "HERMANA" at bounding box center [342, 223] width 293 height 13
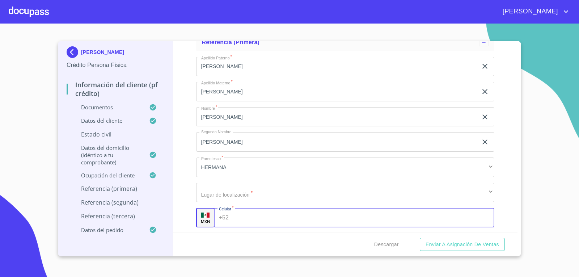
click at [255, 215] on input "Documento de identificación.   *" at bounding box center [363, 218] width 263 height 20
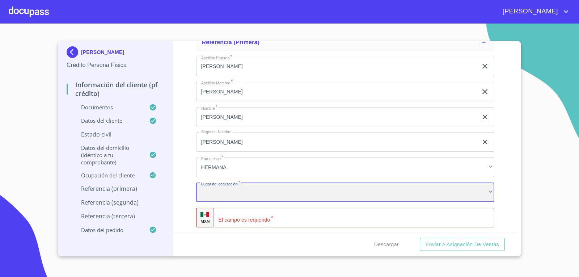
click at [260, 199] on div "​" at bounding box center [345, 193] width 299 height 20
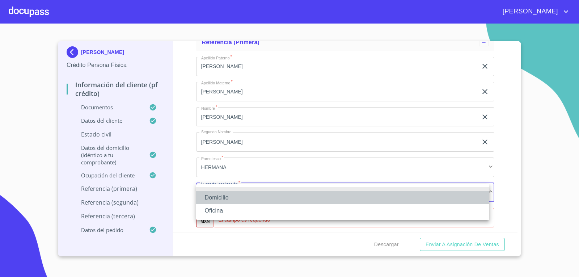
click at [260, 195] on li "Domicilio" at bounding box center [342, 197] width 293 height 13
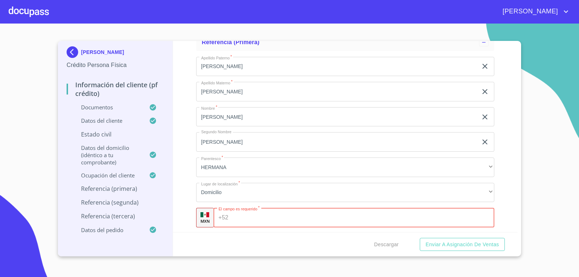
click at [262, 218] on input "Documento de identificación.   *" at bounding box center [362, 218] width 263 height 20
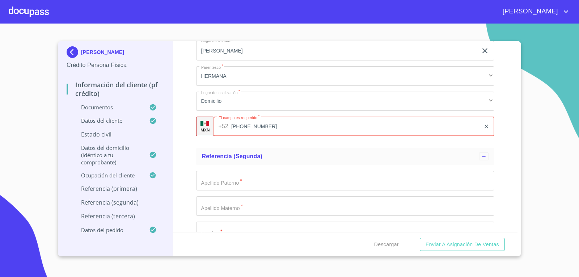
scroll to position [3911, 0]
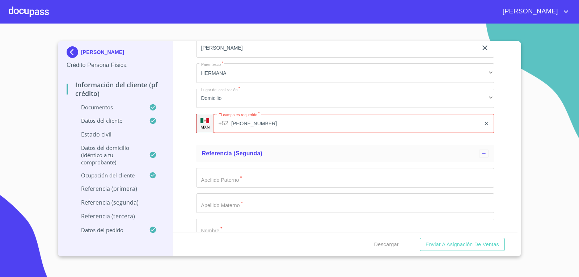
type input "[PHONE_NUMBER]"
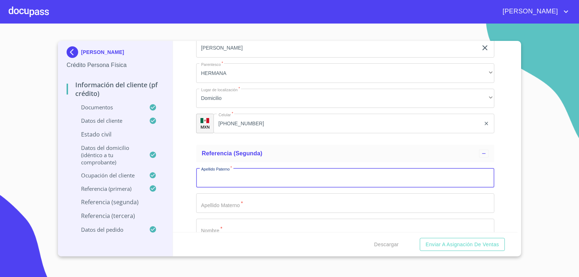
click at [268, 183] on input "Documento de identificación.   *" at bounding box center [345, 178] width 299 height 20
type input "[PERSON_NAME]"
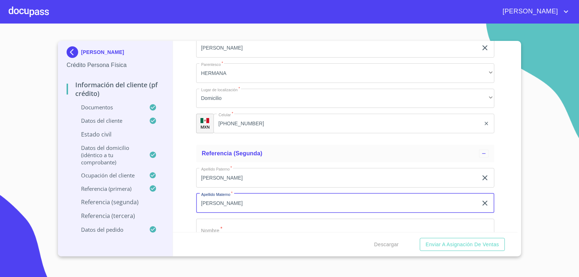
type input "[PERSON_NAME]"
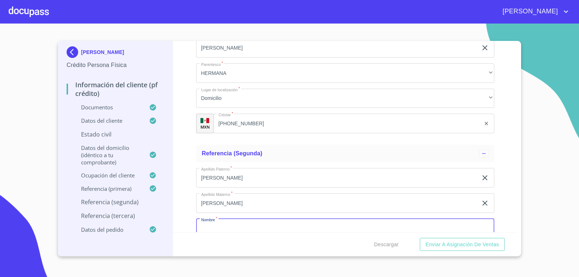
scroll to position [3917, 0]
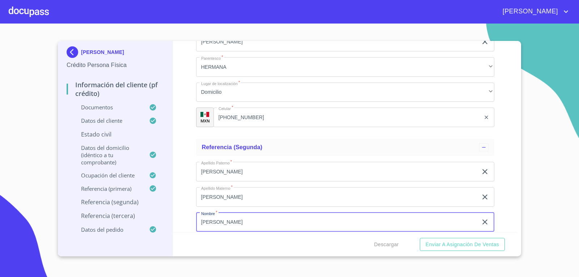
type input "[PERSON_NAME]"
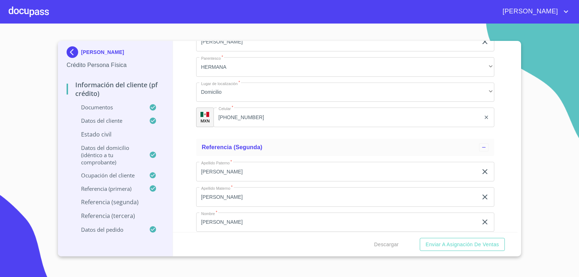
scroll to position [4028, 0]
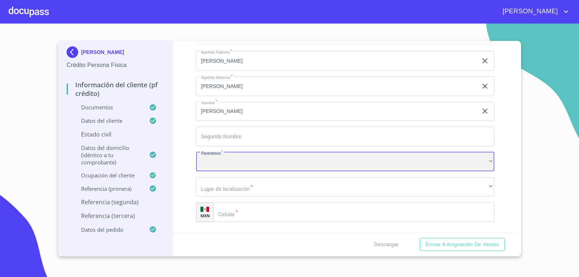
click at [286, 162] on div "​" at bounding box center [345, 162] width 299 height 20
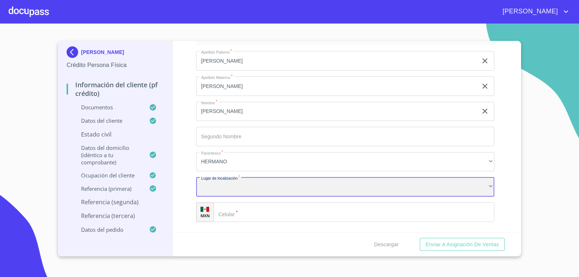
click at [282, 186] on div "​" at bounding box center [345, 187] width 299 height 20
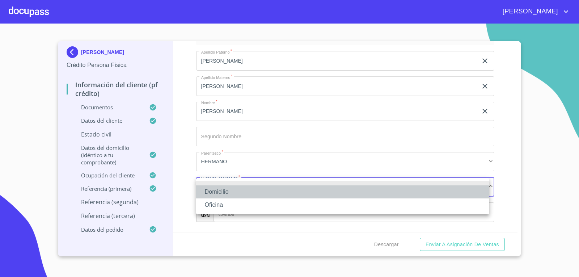
click at [281, 193] on li "Domicilio" at bounding box center [342, 191] width 293 height 13
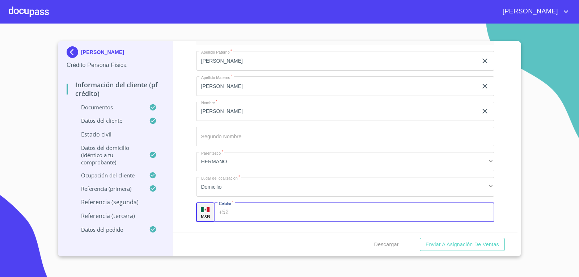
click at [274, 217] on input "Documento de identificación.   *" at bounding box center [363, 212] width 263 height 20
type input "[PHONE_NUMBER]"
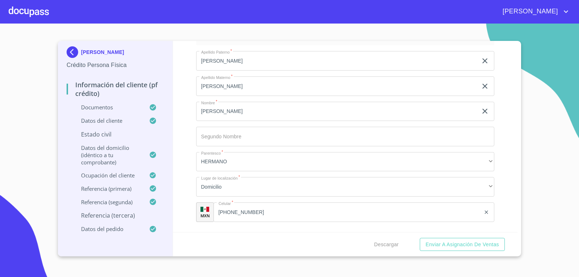
scroll to position [4133, 0]
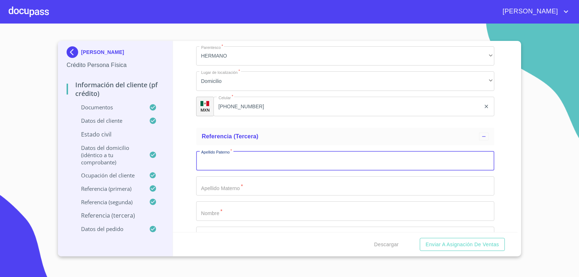
click at [281, 160] on input "Documento de identificación.   *" at bounding box center [345, 161] width 299 height 20
type input "[PERSON_NAME]"
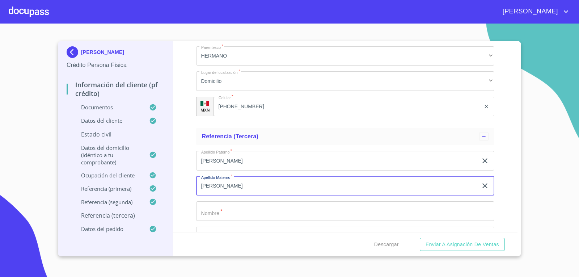
type input "[PERSON_NAME]"
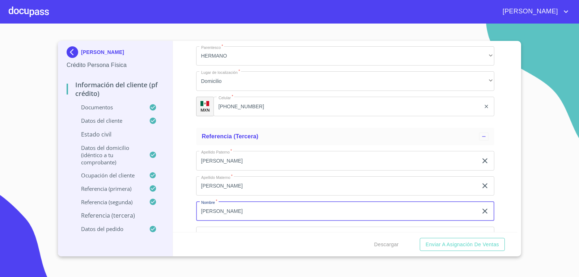
type input "[PERSON_NAME]"
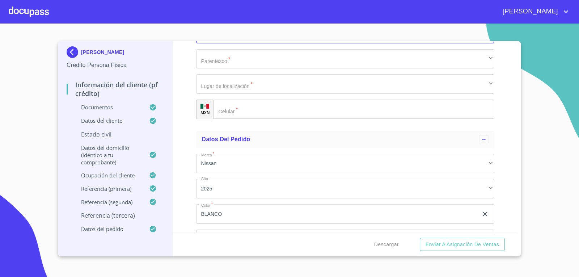
scroll to position [4341, 0]
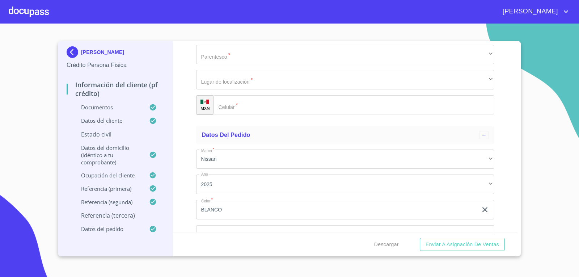
type input "[PERSON_NAME]"
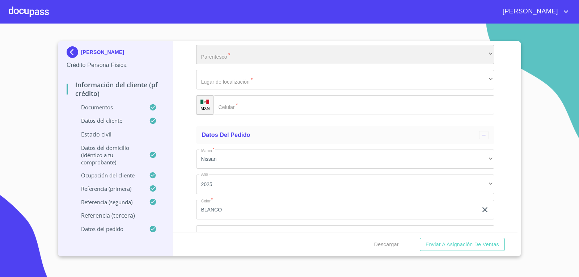
click at [284, 57] on div "​" at bounding box center [345, 55] width 299 height 20
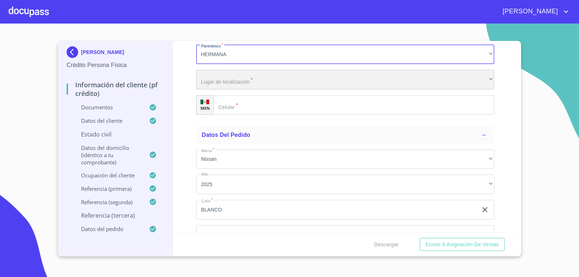
click at [279, 81] on div "​" at bounding box center [345, 80] width 299 height 20
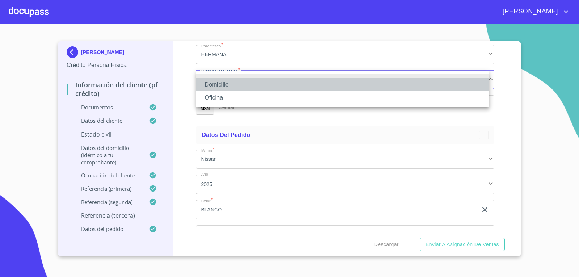
click at [276, 86] on li "Domicilio" at bounding box center [342, 84] width 293 height 13
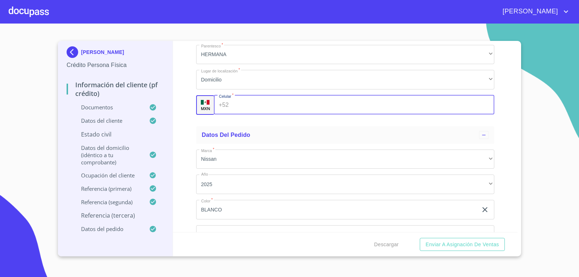
click at [271, 105] on input "Documento de identificación.   *" at bounding box center [363, 105] width 263 height 20
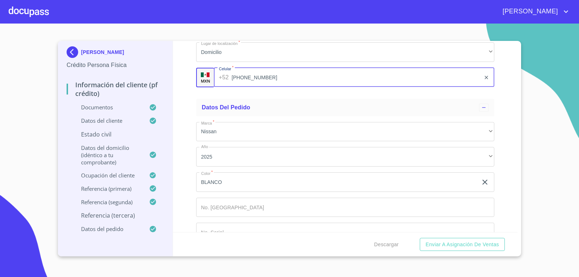
scroll to position [4387, 0]
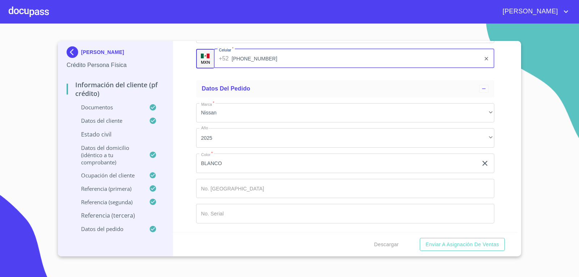
type input "[PHONE_NUMBER]"
click at [348, 236] on div "Descargar Enviar a Asignación de Ventas" at bounding box center [345, 244] width 345 height 25
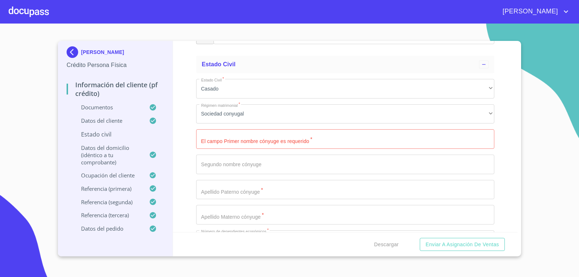
scroll to position [2673, 0]
click at [264, 139] on input "Documento de identificación.   *" at bounding box center [345, 140] width 299 height 20
click at [251, 134] on input "Documento de identificación.   *" at bounding box center [345, 140] width 299 height 20
type input "s"
type input "[PERSON_NAME]"
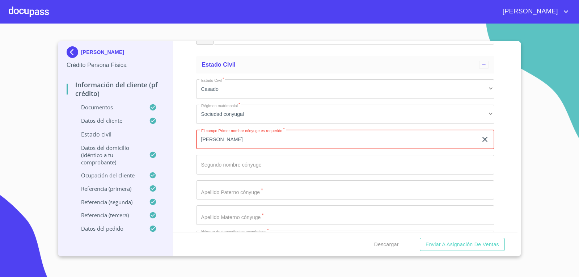
click at [247, 168] on input "Documento de identificación.   *" at bounding box center [345, 165] width 299 height 20
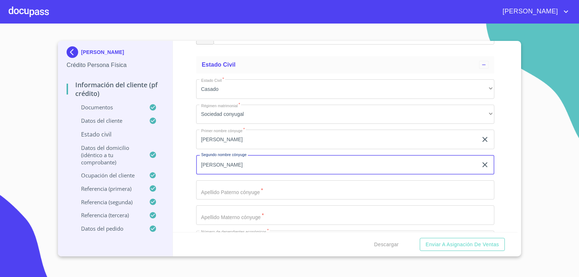
type input "[PERSON_NAME]"
click at [249, 189] on input "Documento de identificación.   *" at bounding box center [345, 190] width 299 height 20
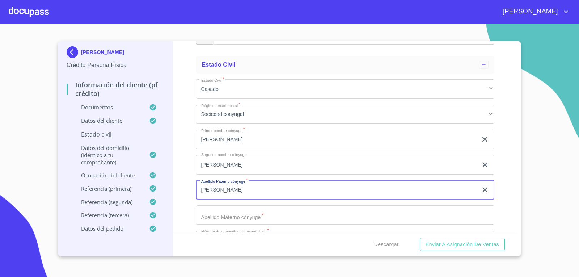
type input "[PERSON_NAME]"
click at [248, 215] on input "Documento de identificación.   *" at bounding box center [345, 215] width 299 height 20
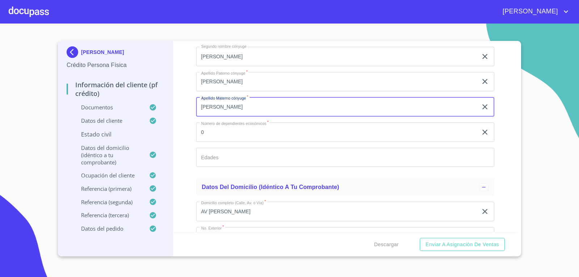
scroll to position [2782, 0]
type input "[PERSON_NAME]"
click at [290, 138] on input "0" at bounding box center [337, 132] width 282 height 20
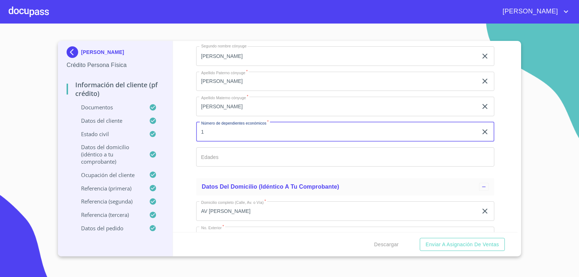
type input "1"
click at [273, 160] on input "Documento de identificación.   *" at bounding box center [345, 157] width 299 height 20
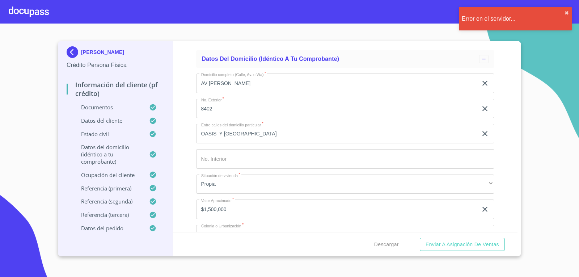
scroll to position [2919, 0]
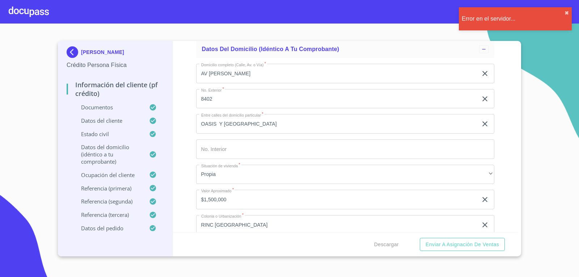
type input "20"
click at [556, 92] on section "[PERSON_NAME] Crédito Persona Física Información del cliente (PF crédito) Docum…" at bounding box center [289, 150] width 579 height 253
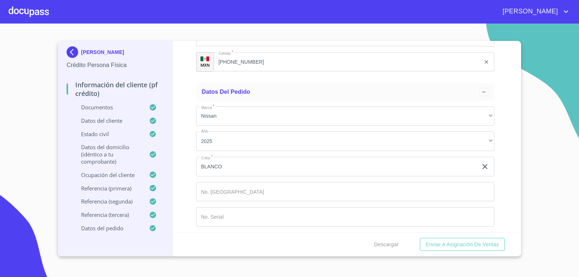
scroll to position [4387, 0]
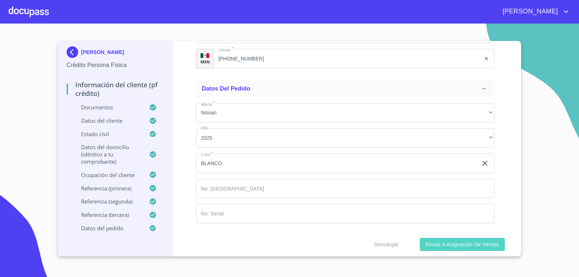
click at [461, 243] on span "Enviar a Asignación de Ventas" at bounding box center [463, 244] width 74 height 9
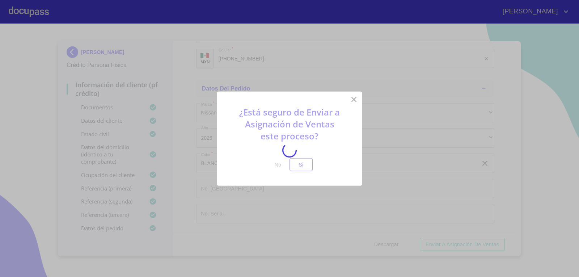
click at [352, 100] on div at bounding box center [289, 150] width 579 height 253
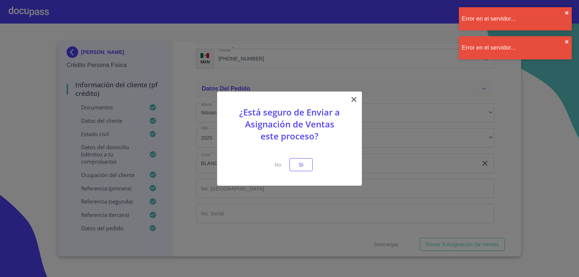
click at [50, 25] on div at bounding box center [289, 138] width 579 height 277
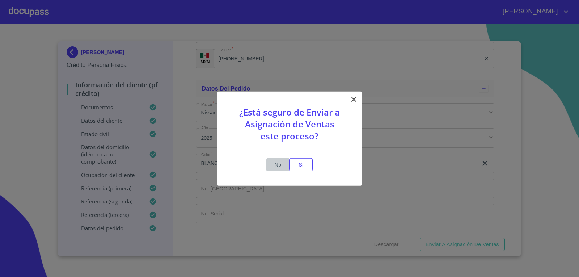
click at [278, 163] on span "No" at bounding box center [277, 164] width 17 height 9
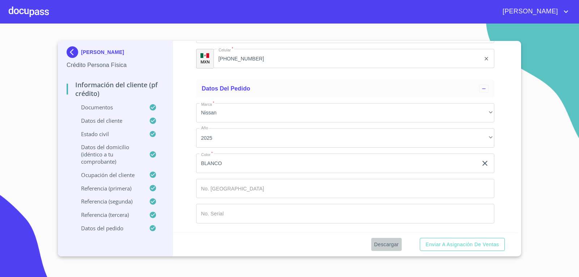
click at [380, 245] on span "Descargar" at bounding box center [386, 244] width 25 height 9
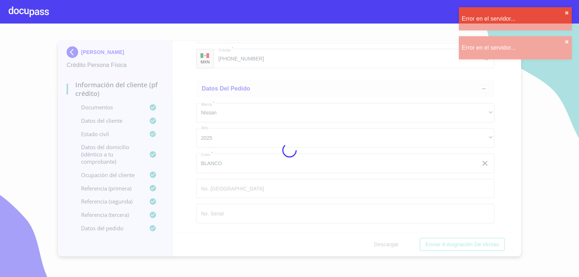
click at [24, 13] on div at bounding box center [29, 11] width 40 height 23
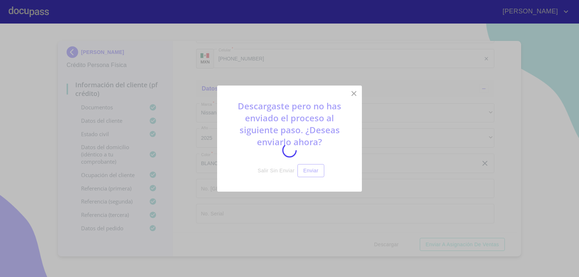
click at [353, 95] on div at bounding box center [289, 150] width 579 height 253
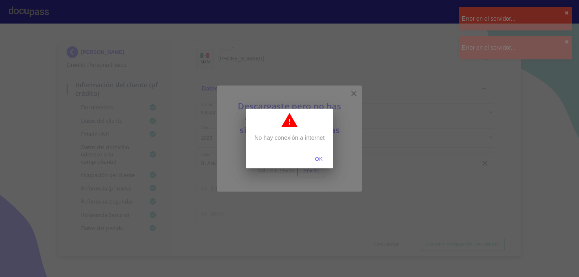
click at [323, 157] on span "OK" at bounding box center [318, 159] width 17 height 9
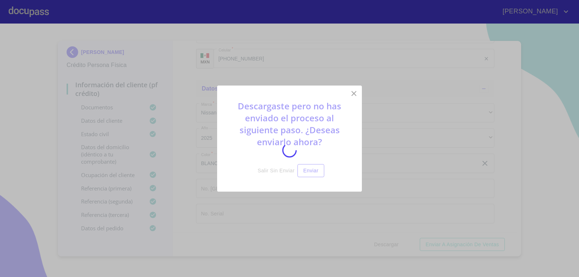
click at [508, 44] on div at bounding box center [289, 150] width 579 height 253
click at [353, 94] on div at bounding box center [289, 150] width 579 height 253
click at [29, 27] on div at bounding box center [289, 150] width 579 height 253
